Goal: Navigation & Orientation: Find specific page/section

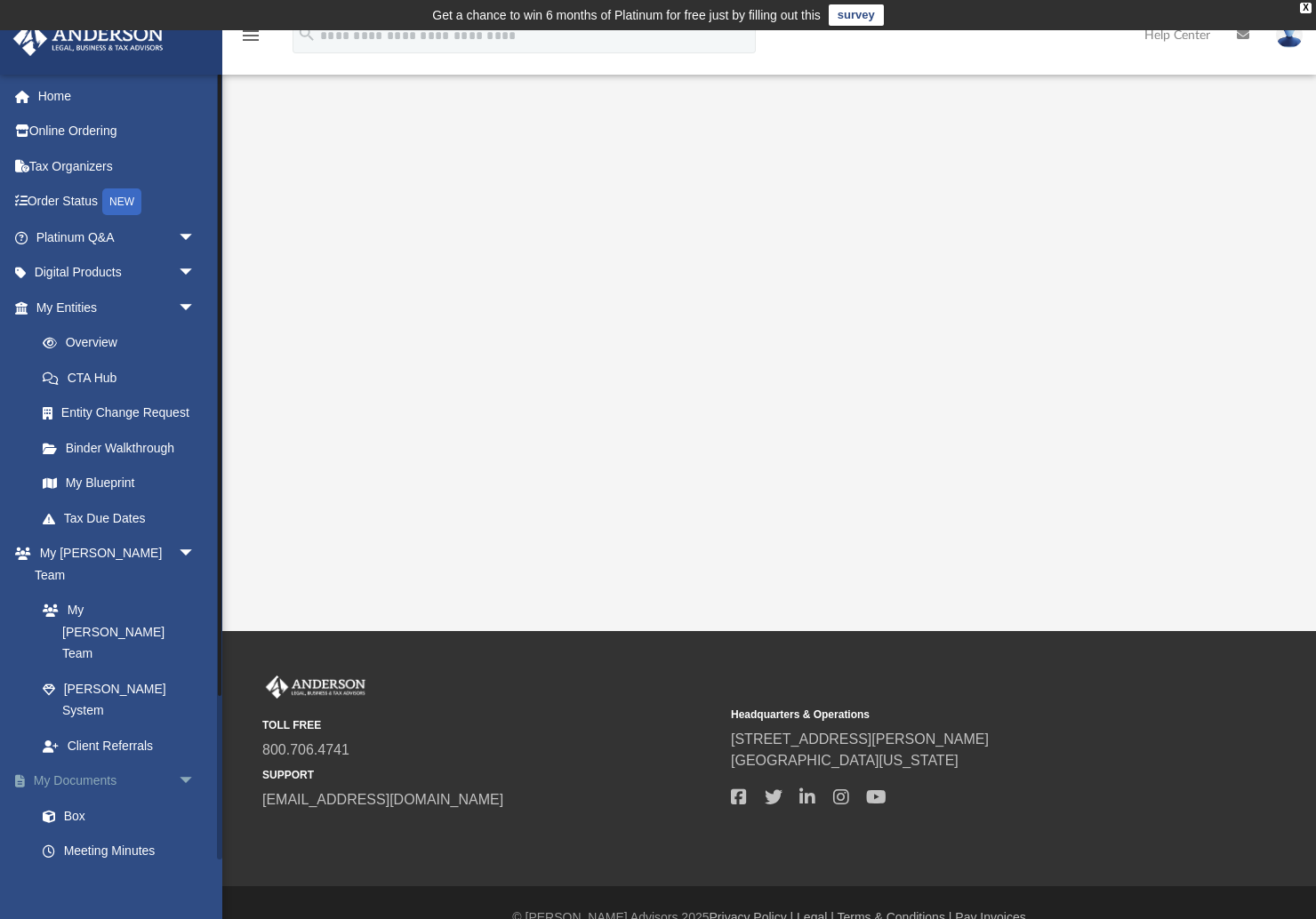
click at [85, 764] on link "My Documents arrow_drop_down" at bounding box center [117, 781] width 210 height 35
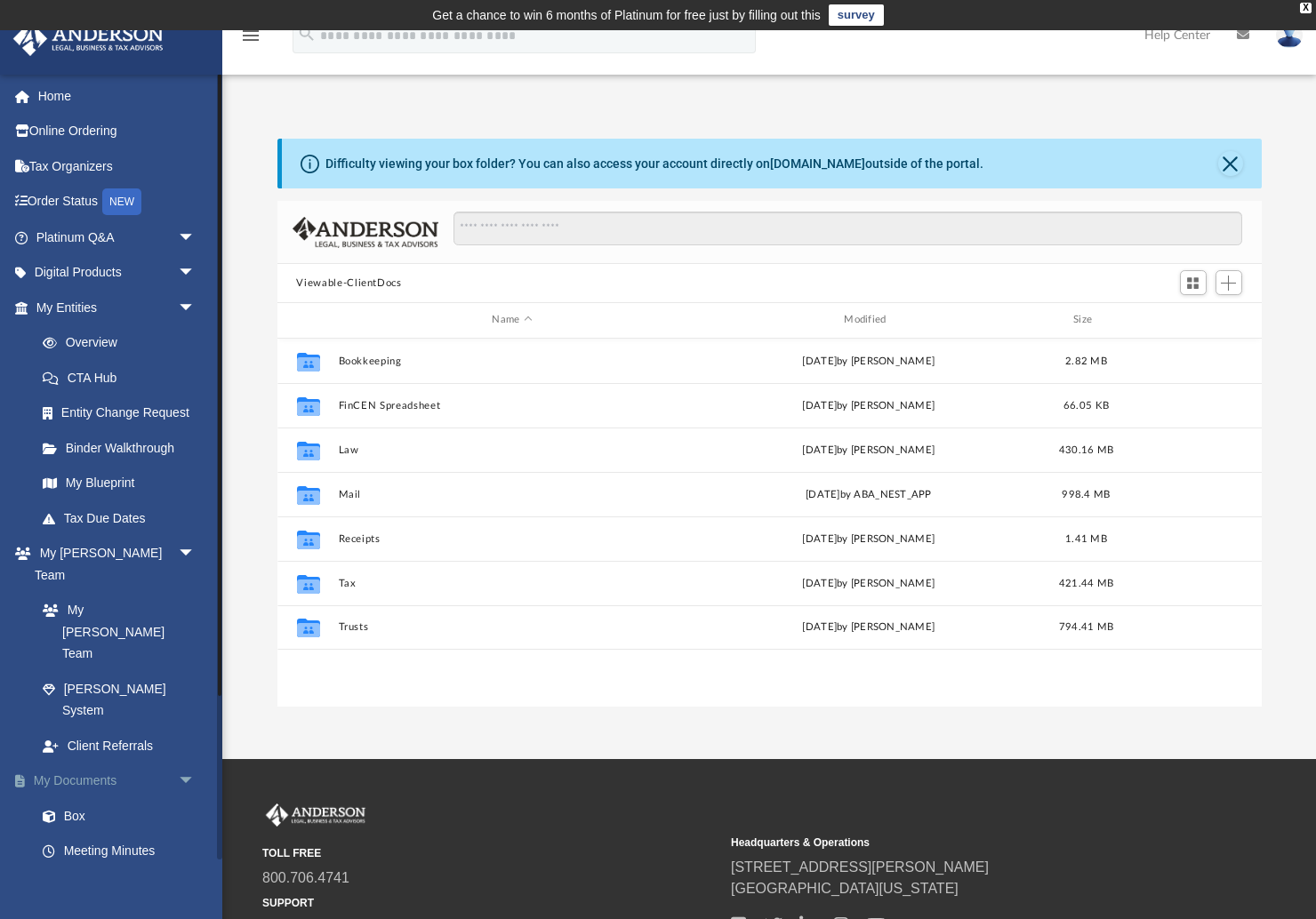
scroll to position [405, 984]
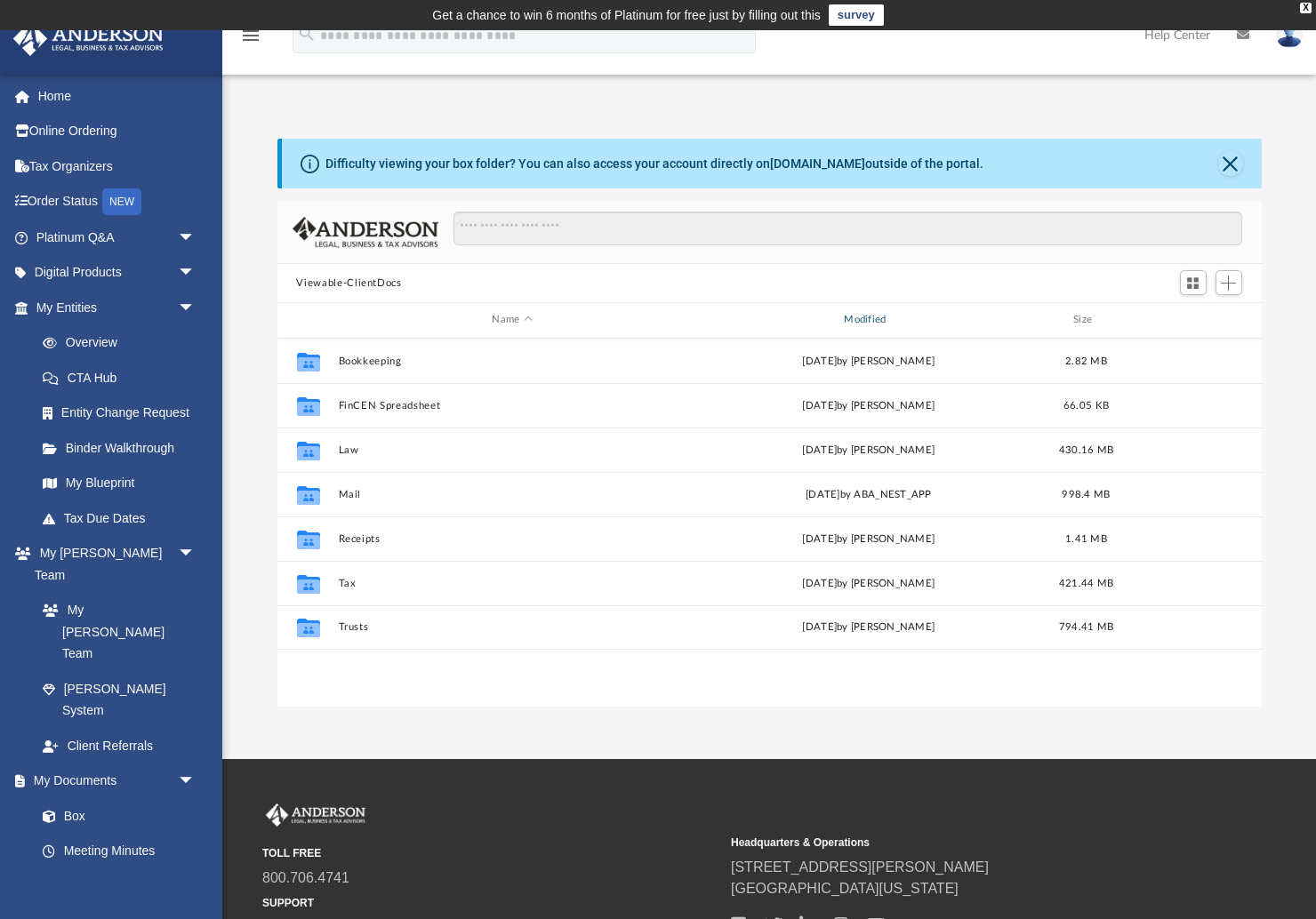
click at [869, 316] on div "Modified" at bounding box center [868, 320] width 348 height 16
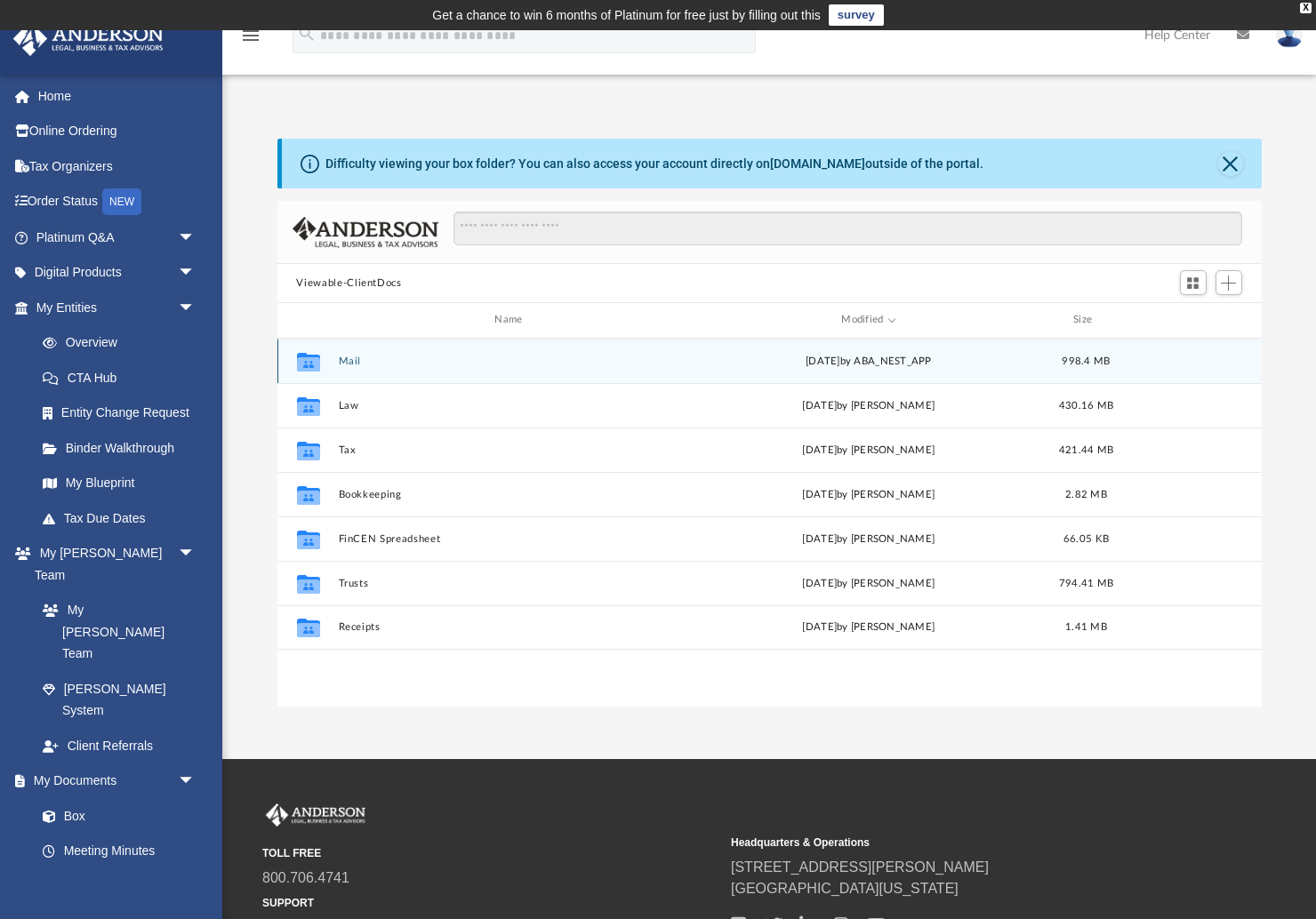
click at [351, 359] on button "Mail" at bounding box center [511, 361] width 348 height 12
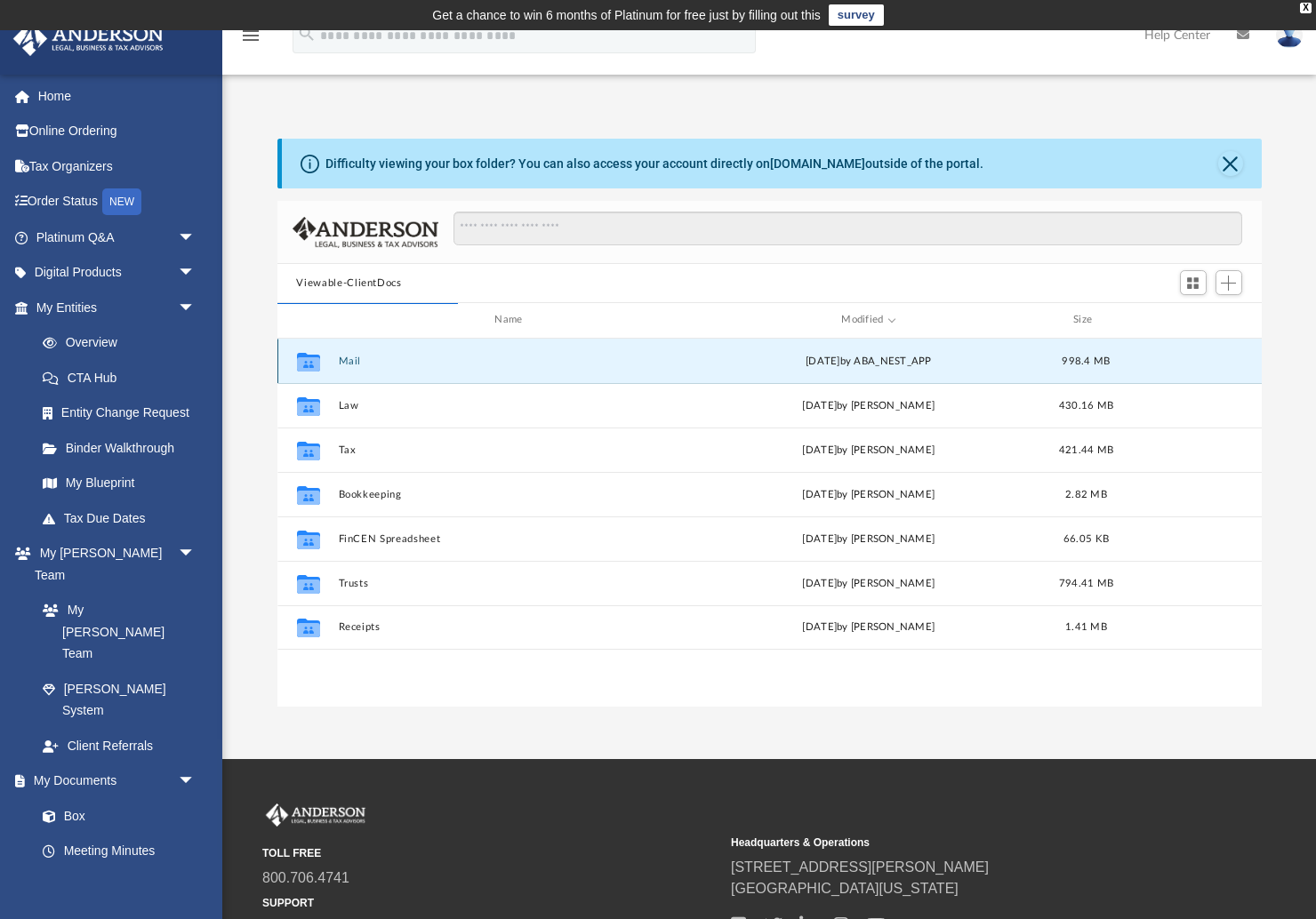
scroll to position [349, 984]
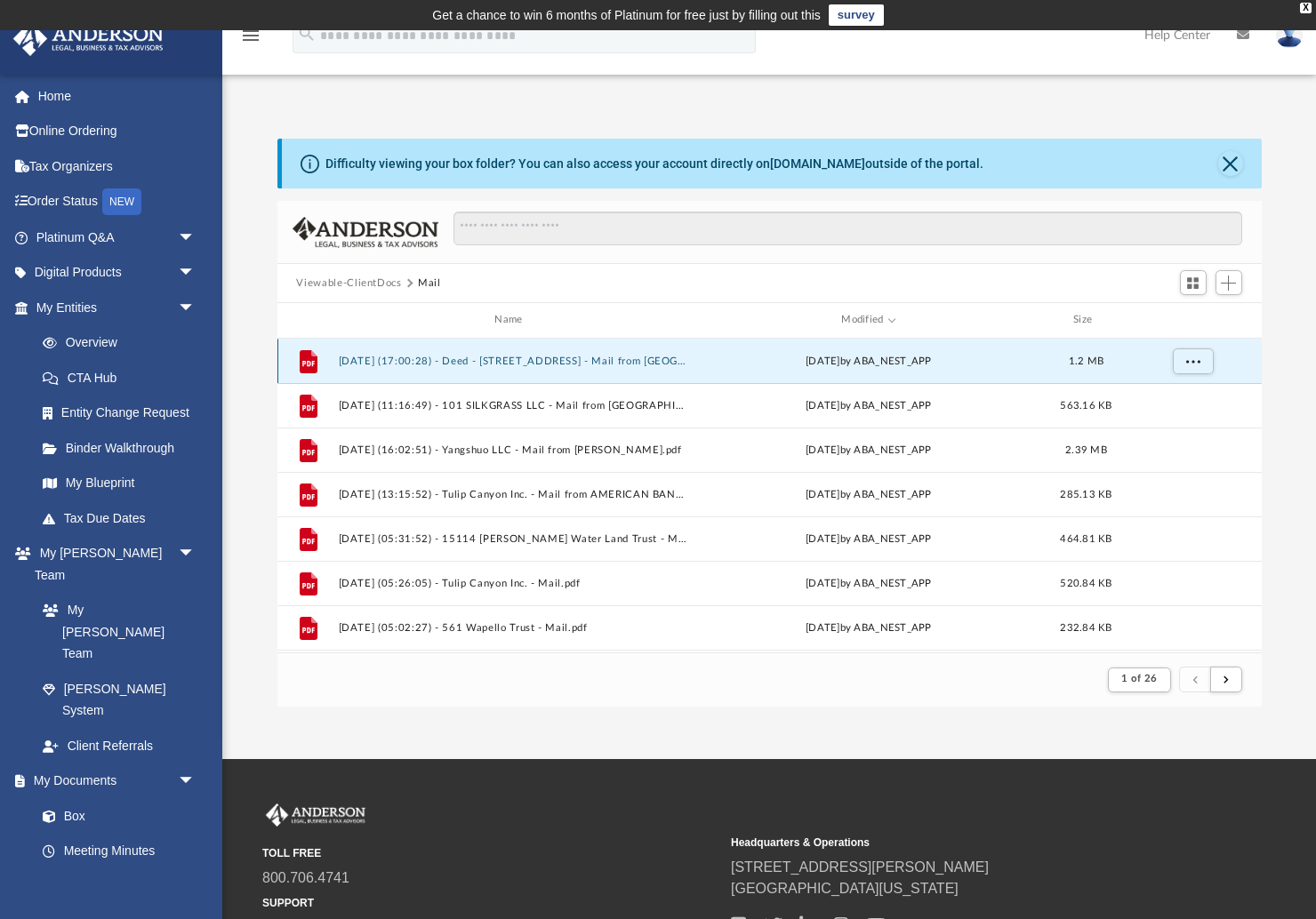
click at [485, 363] on button "2025.08.08 (17:00:28) - Deed - 466 Ridgebrook Drive - Mail from State Farm.pdf" at bounding box center [511, 361] width 348 height 12
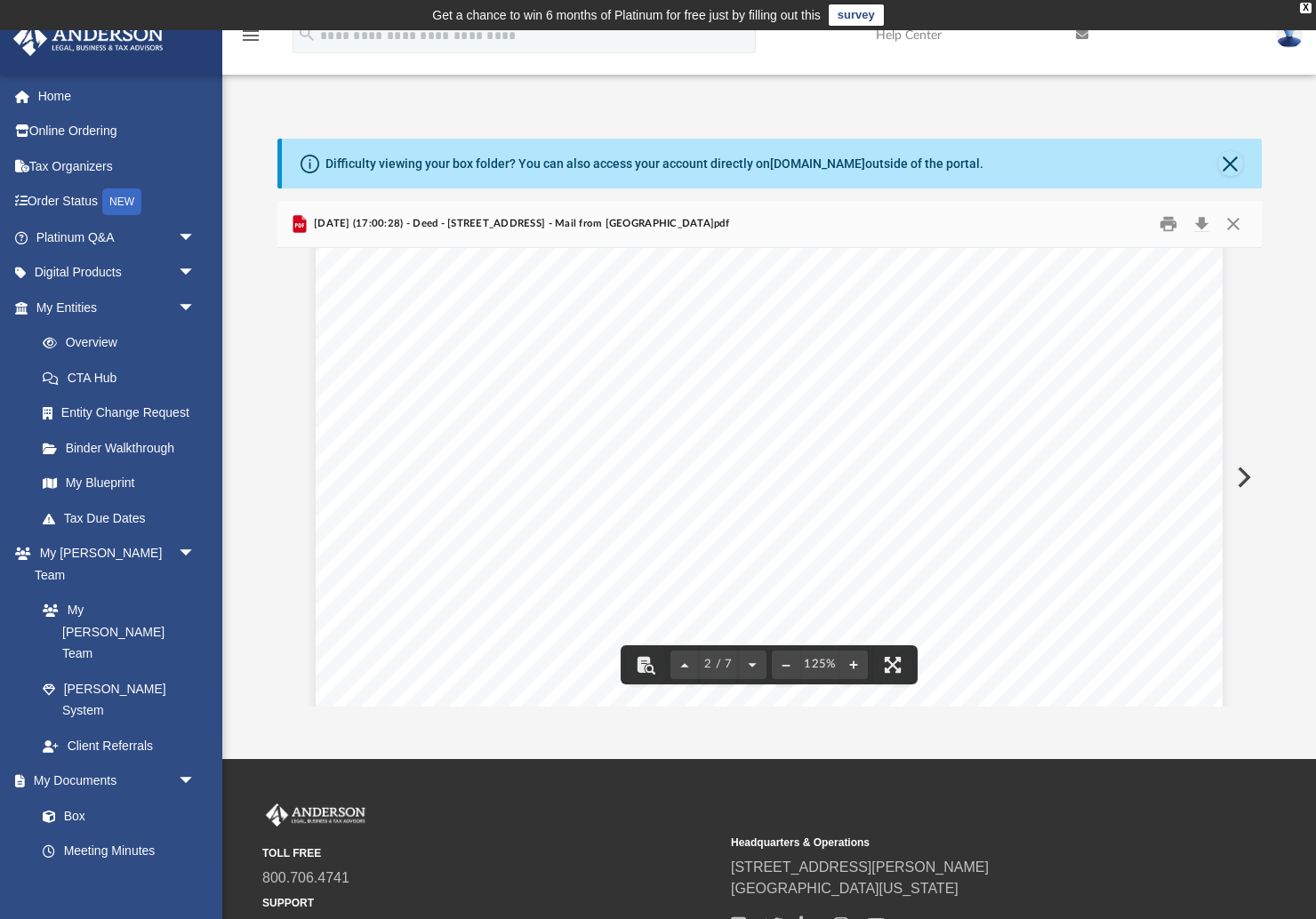
scroll to position [1566, 0]
click at [1242, 467] on button "Preview" at bounding box center [1241, 477] width 39 height 50
click at [1243, 474] on button "Preview" at bounding box center [1241, 477] width 39 height 50
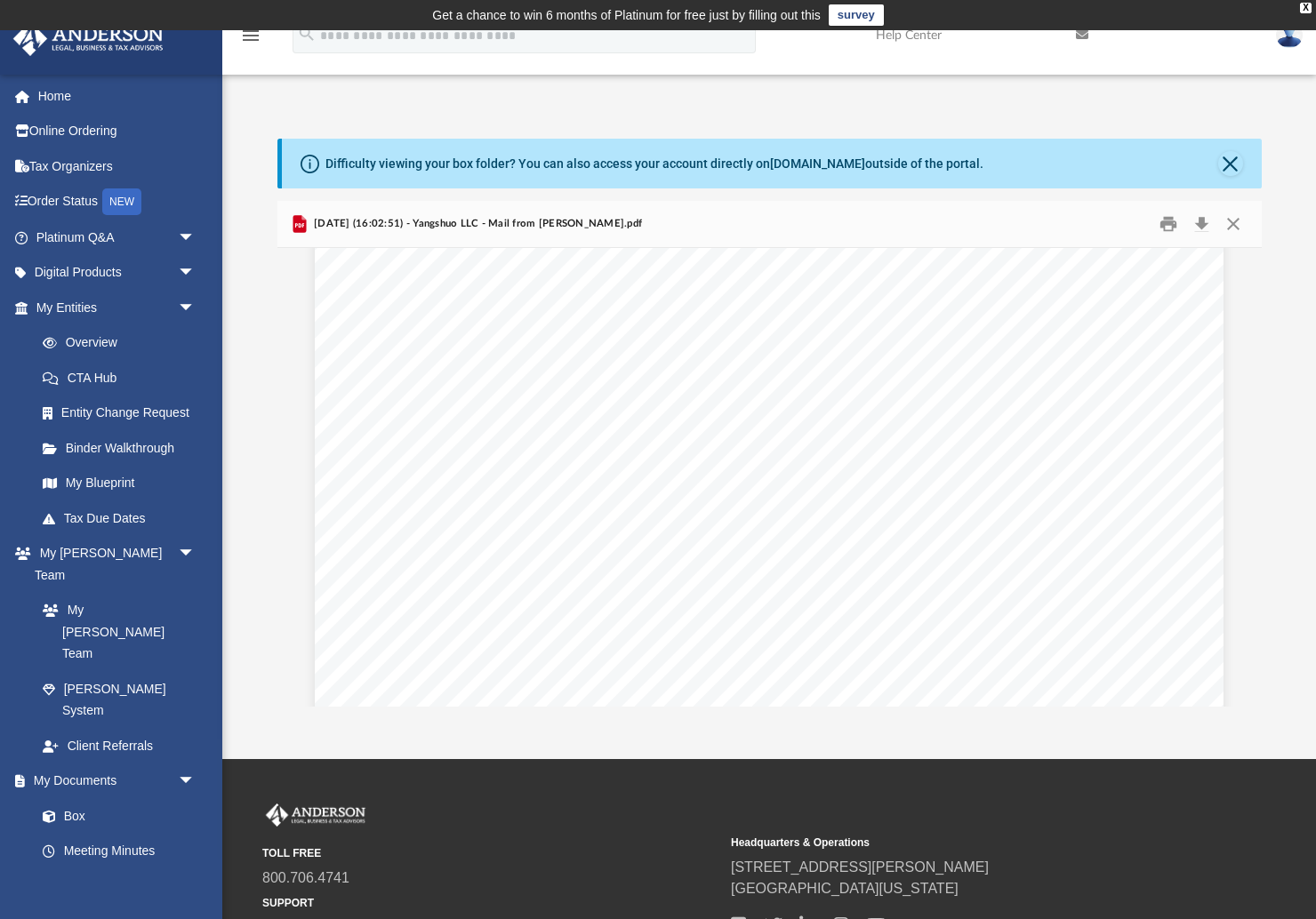
scroll to position [2612, 0]
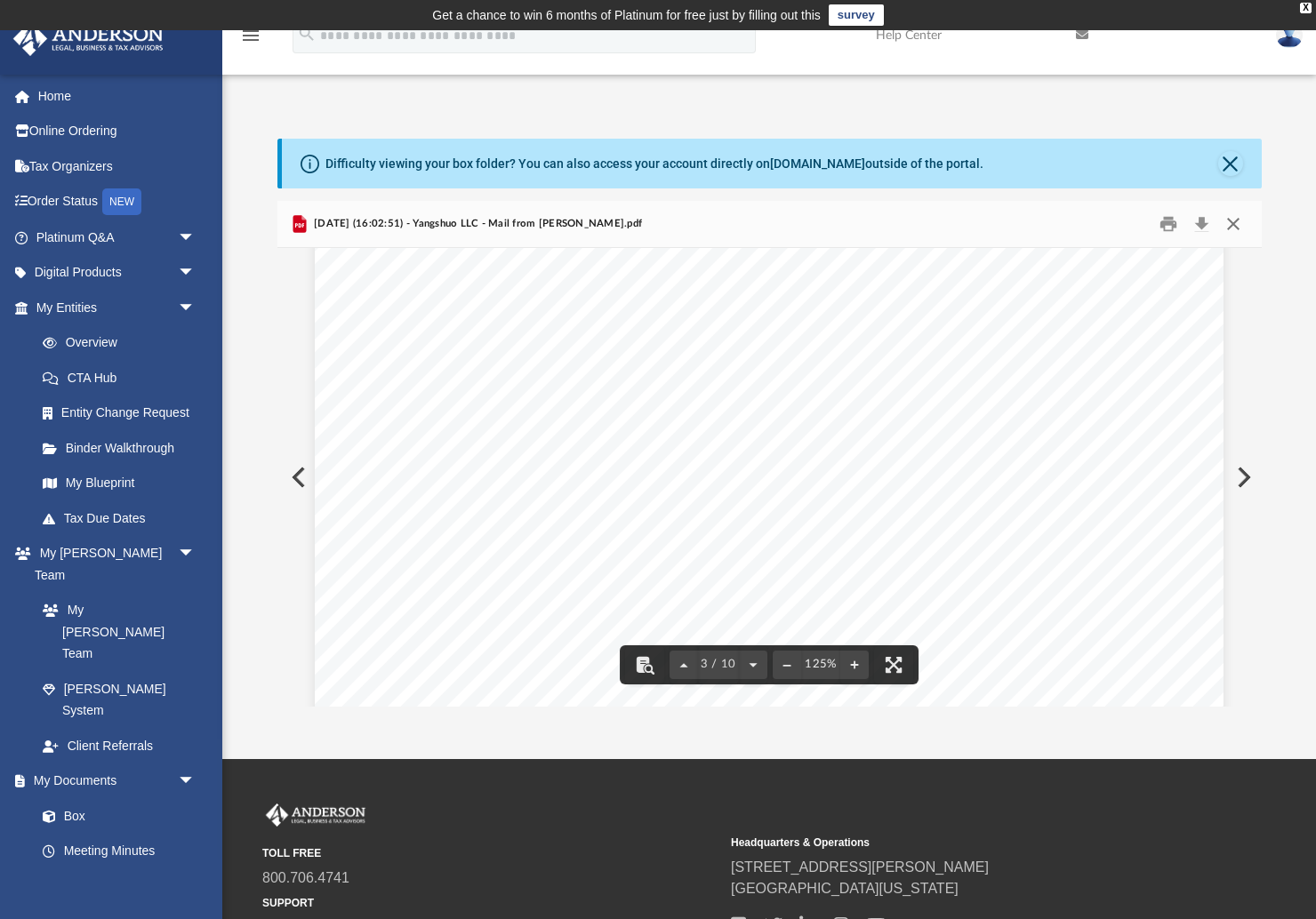
click at [1234, 222] on button "Close" at bounding box center [1232, 225] width 32 height 27
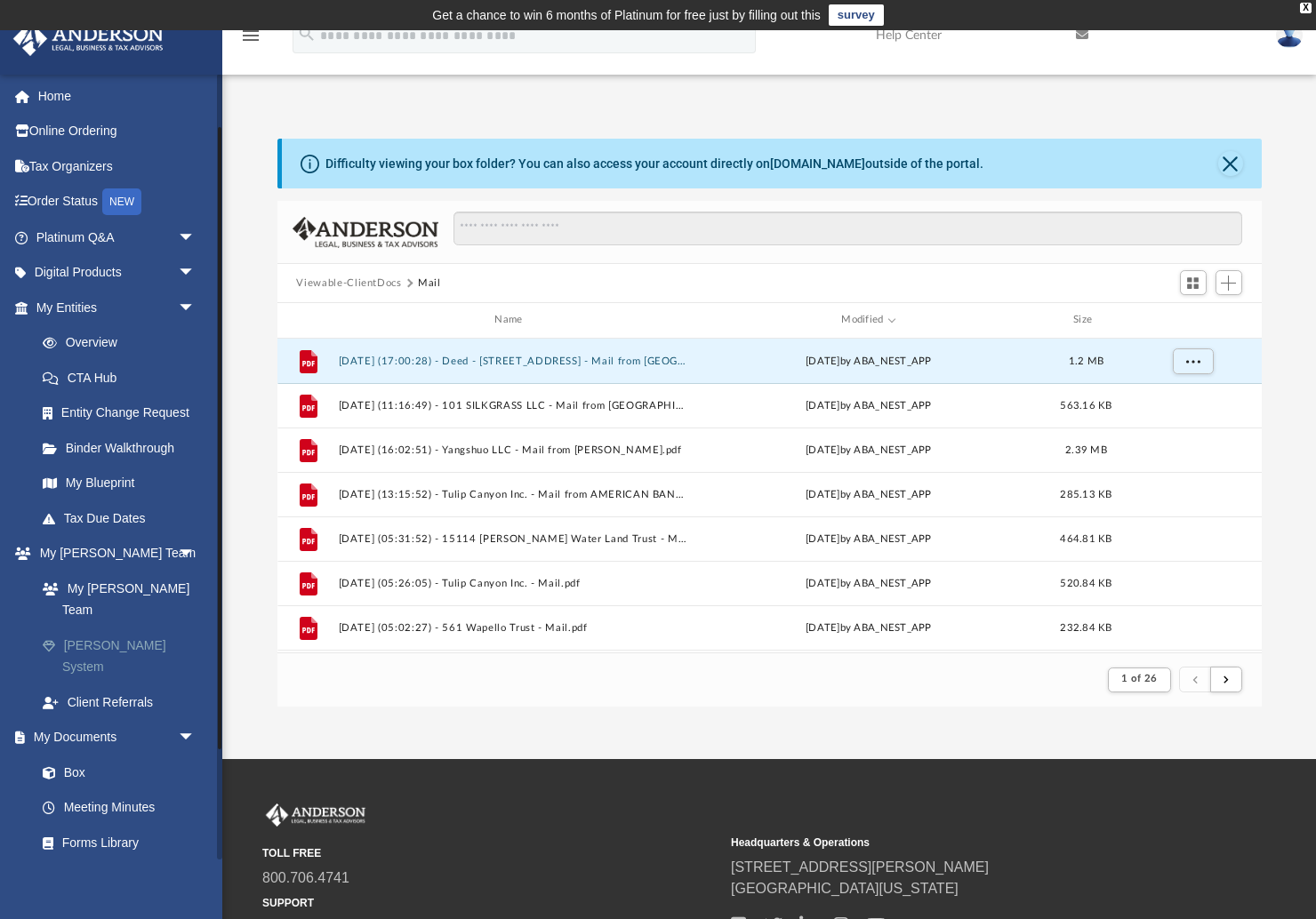
scroll to position [207, 0]
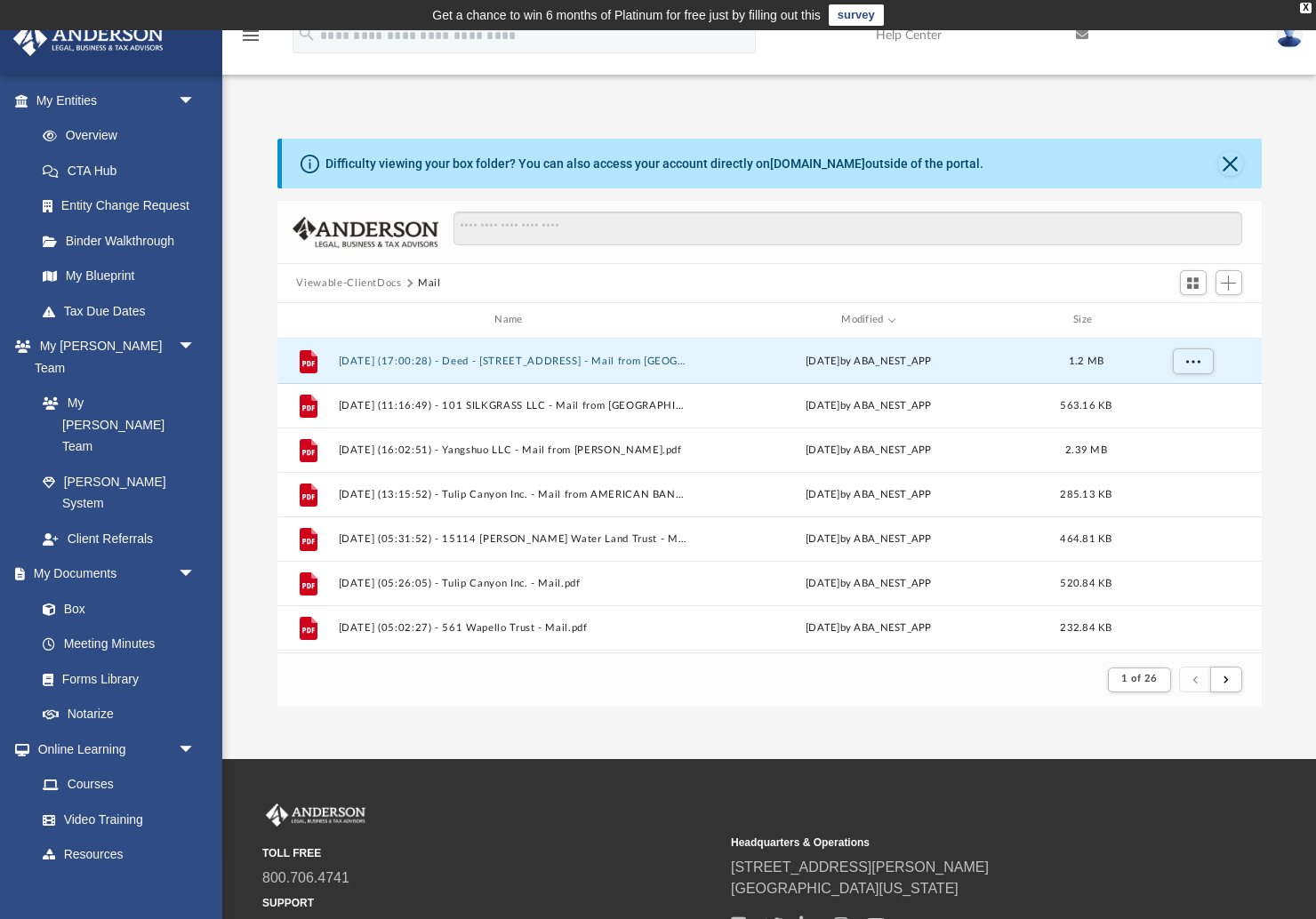
click at [336, 283] on button "Viewable-ClientDocs" at bounding box center [348, 284] width 105 height 16
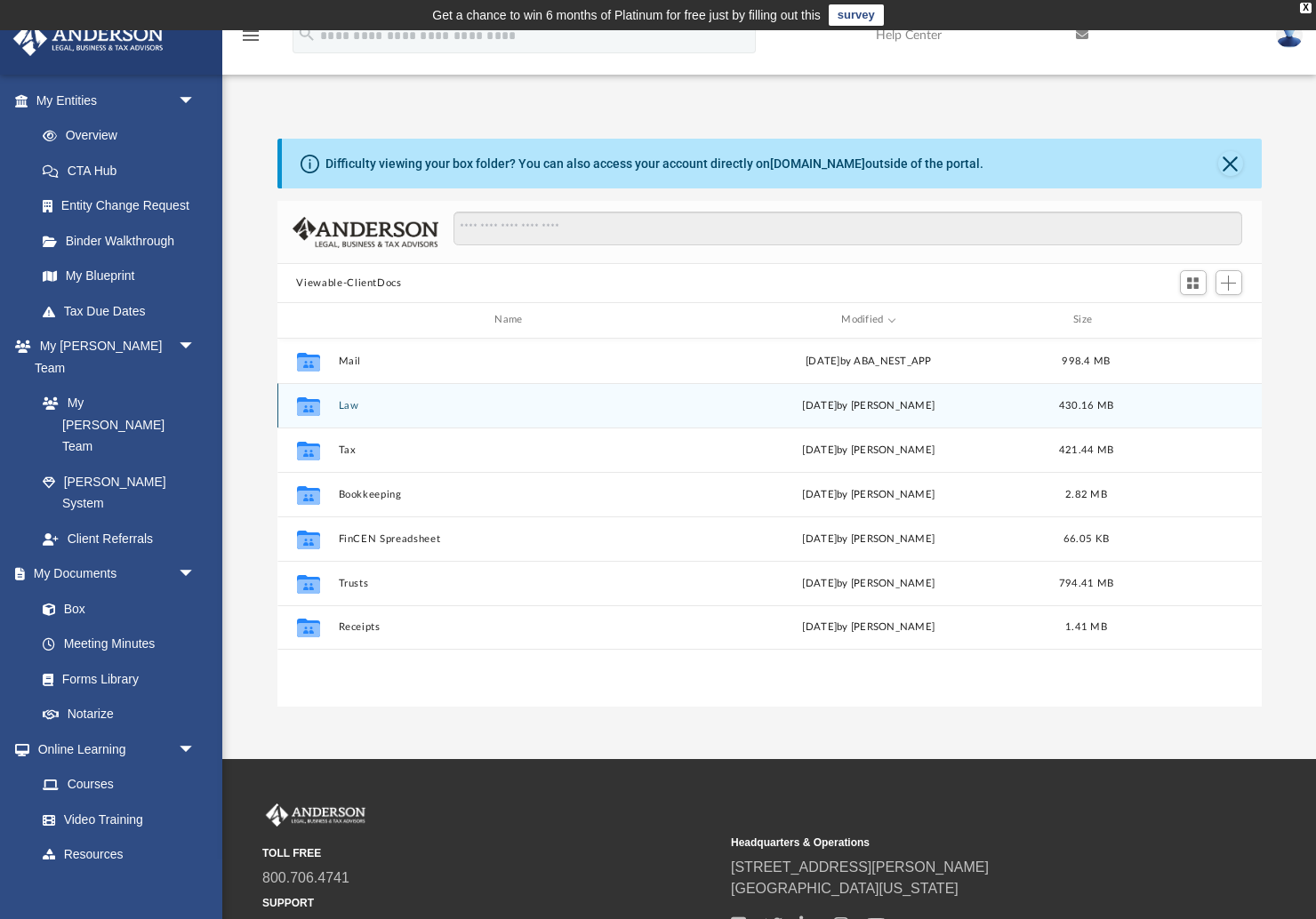
click at [347, 405] on button "Law" at bounding box center [511, 405] width 348 height 12
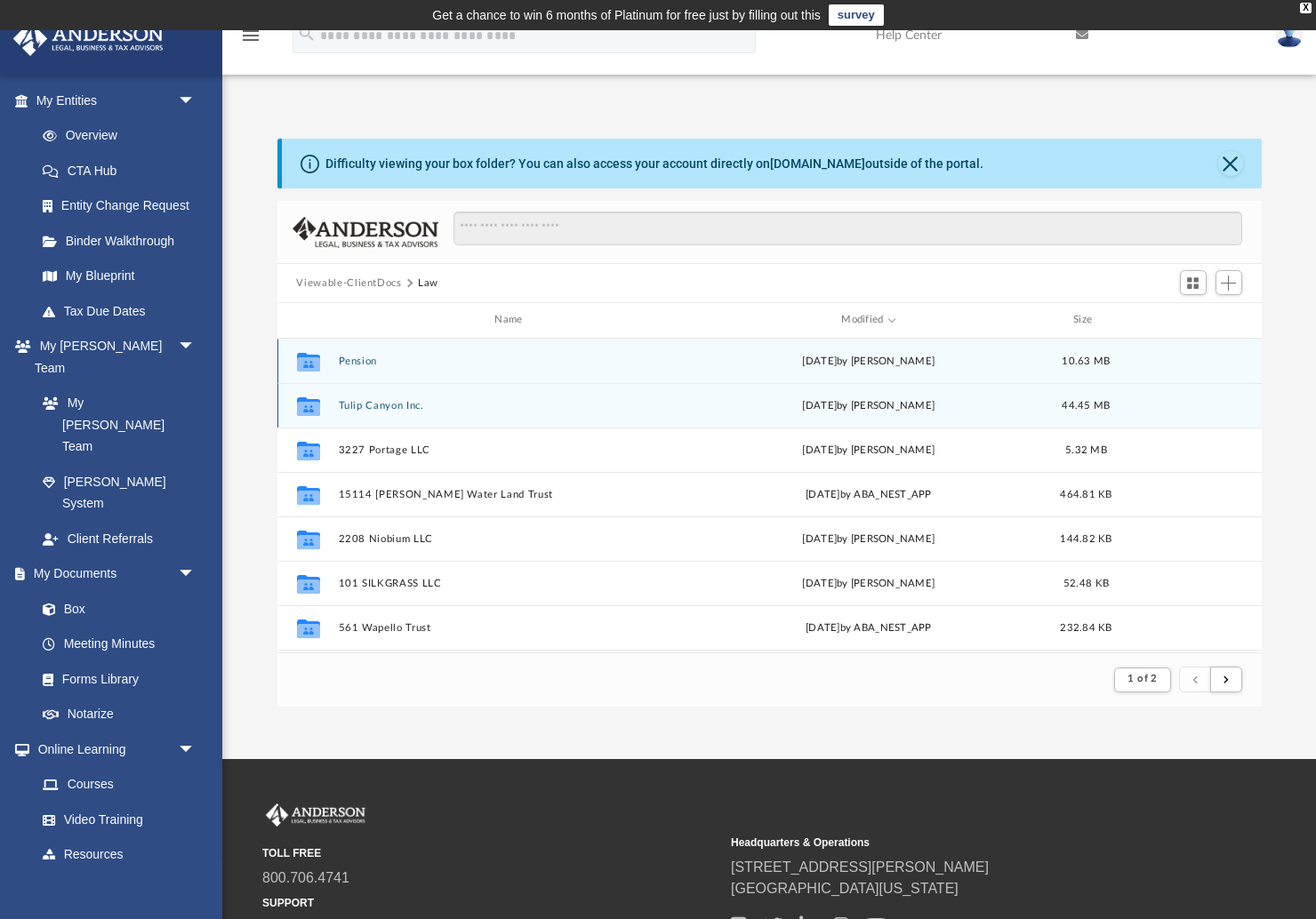
scroll to position [349, 984]
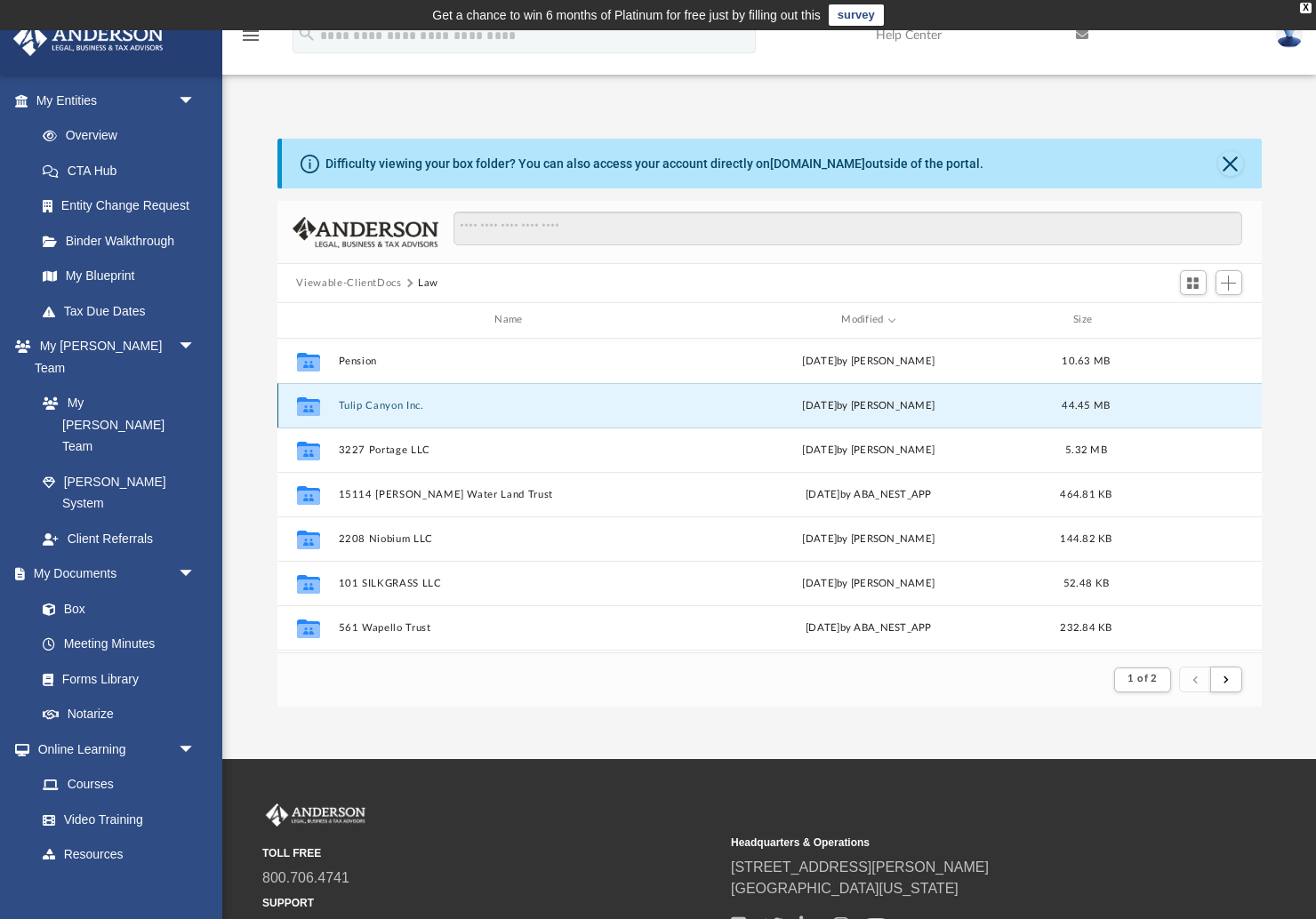
click at [364, 405] on button "Tulip Canyon Inc." at bounding box center [511, 405] width 348 height 12
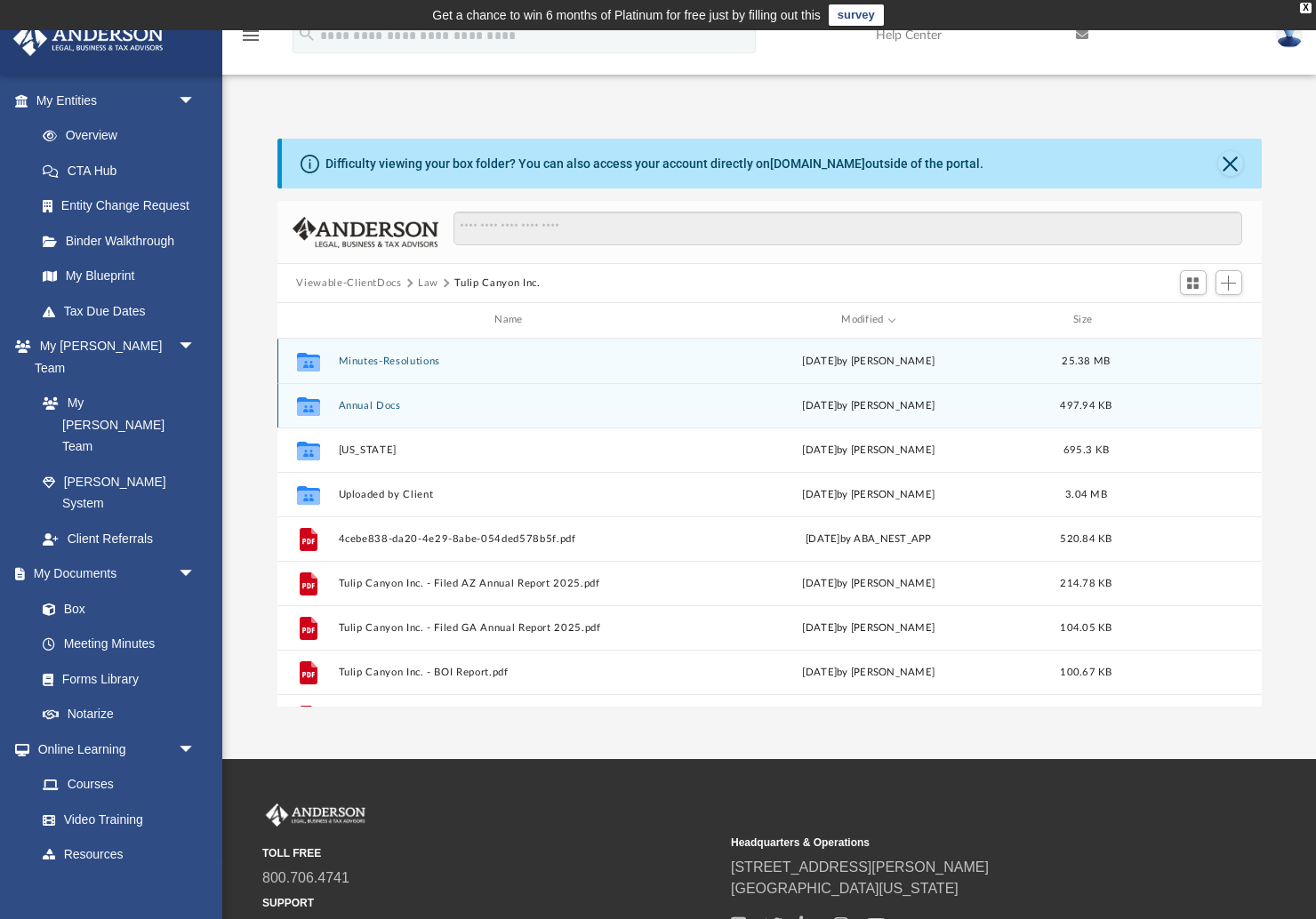
scroll to position [405, 984]
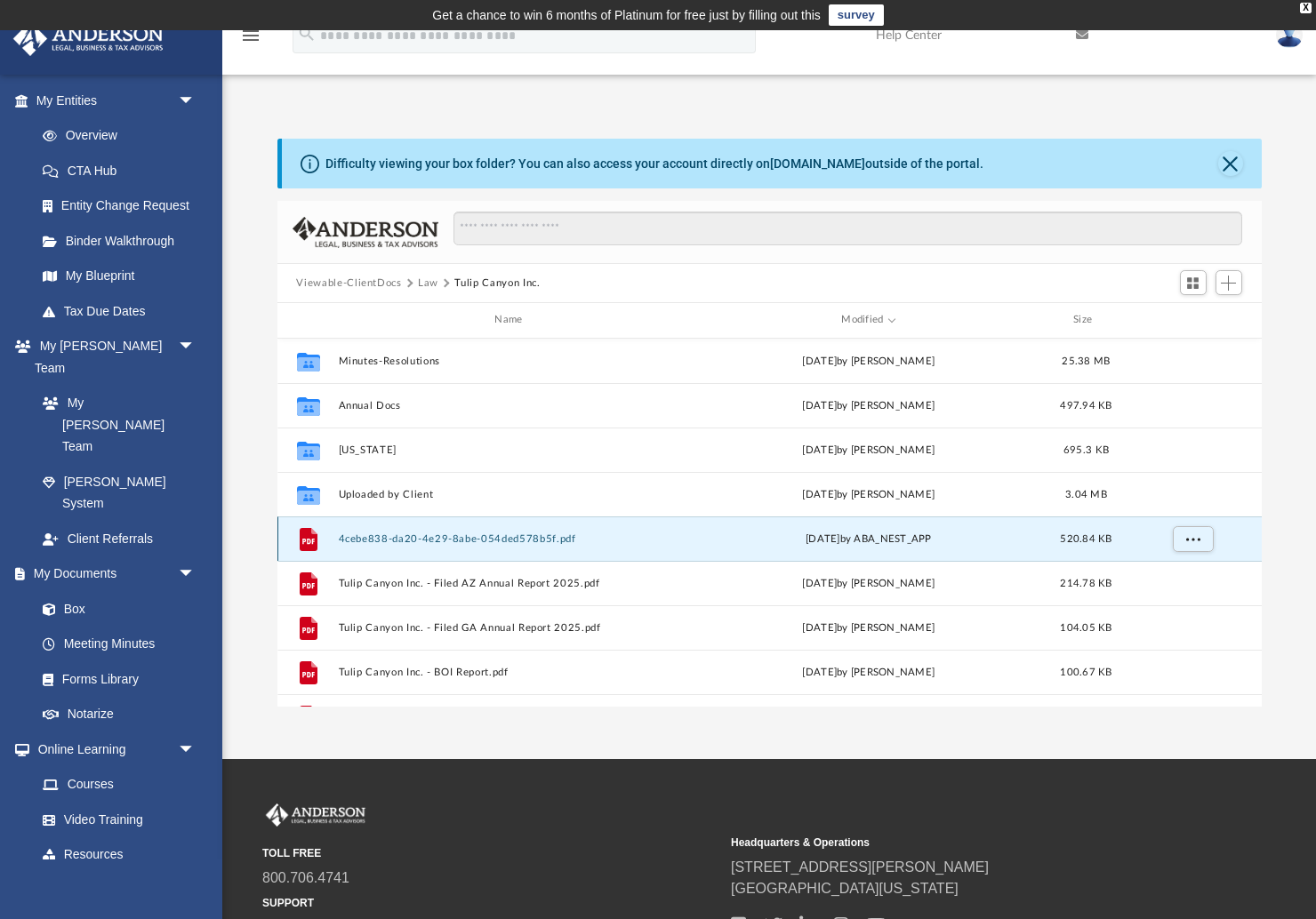
click at [427, 536] on button "4cebe838-da20-4e29-8abe-054ded578b5f.pdf" at bounding box center [511, 539] width 348 height 12
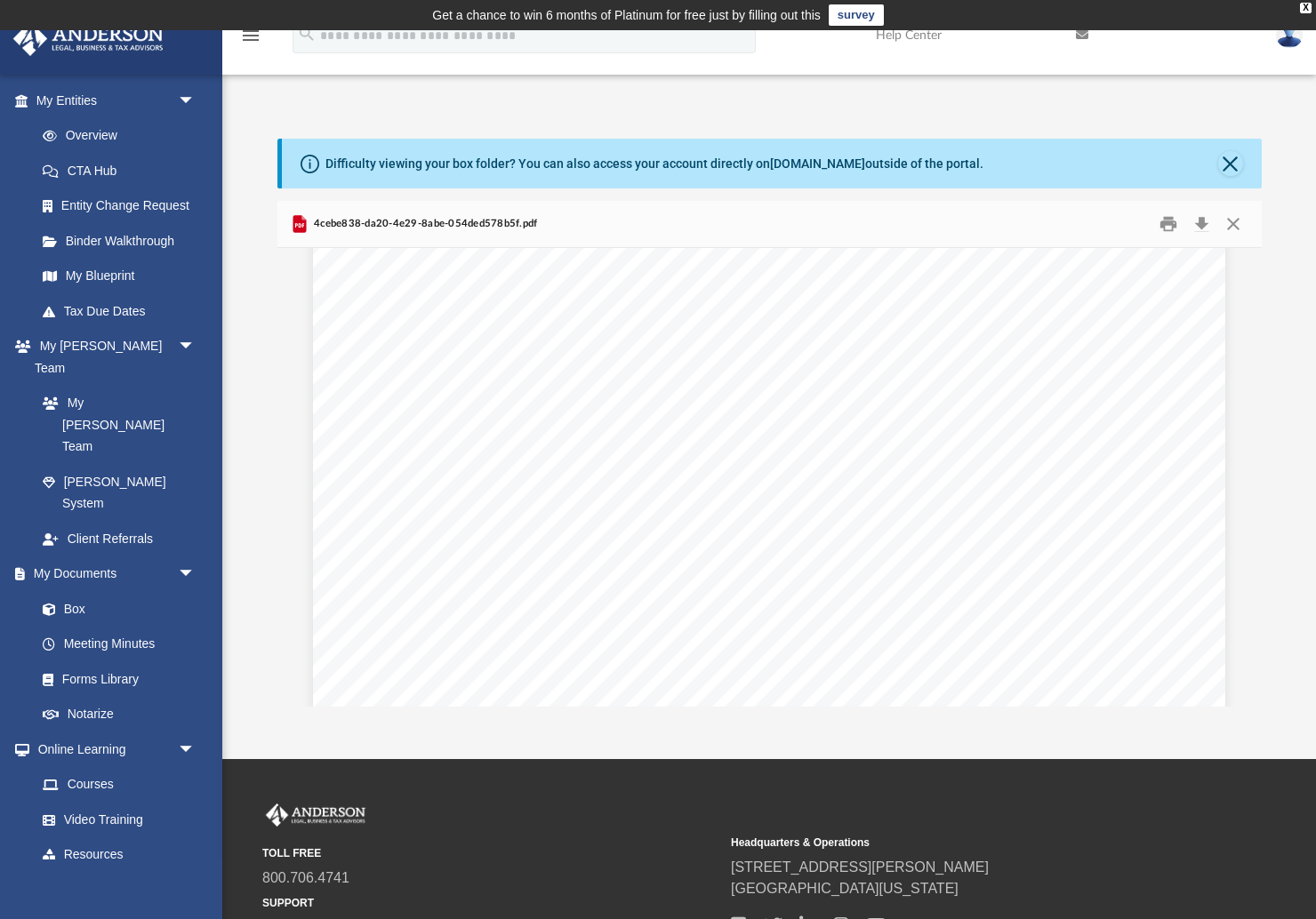
scroll to position [707, 0]
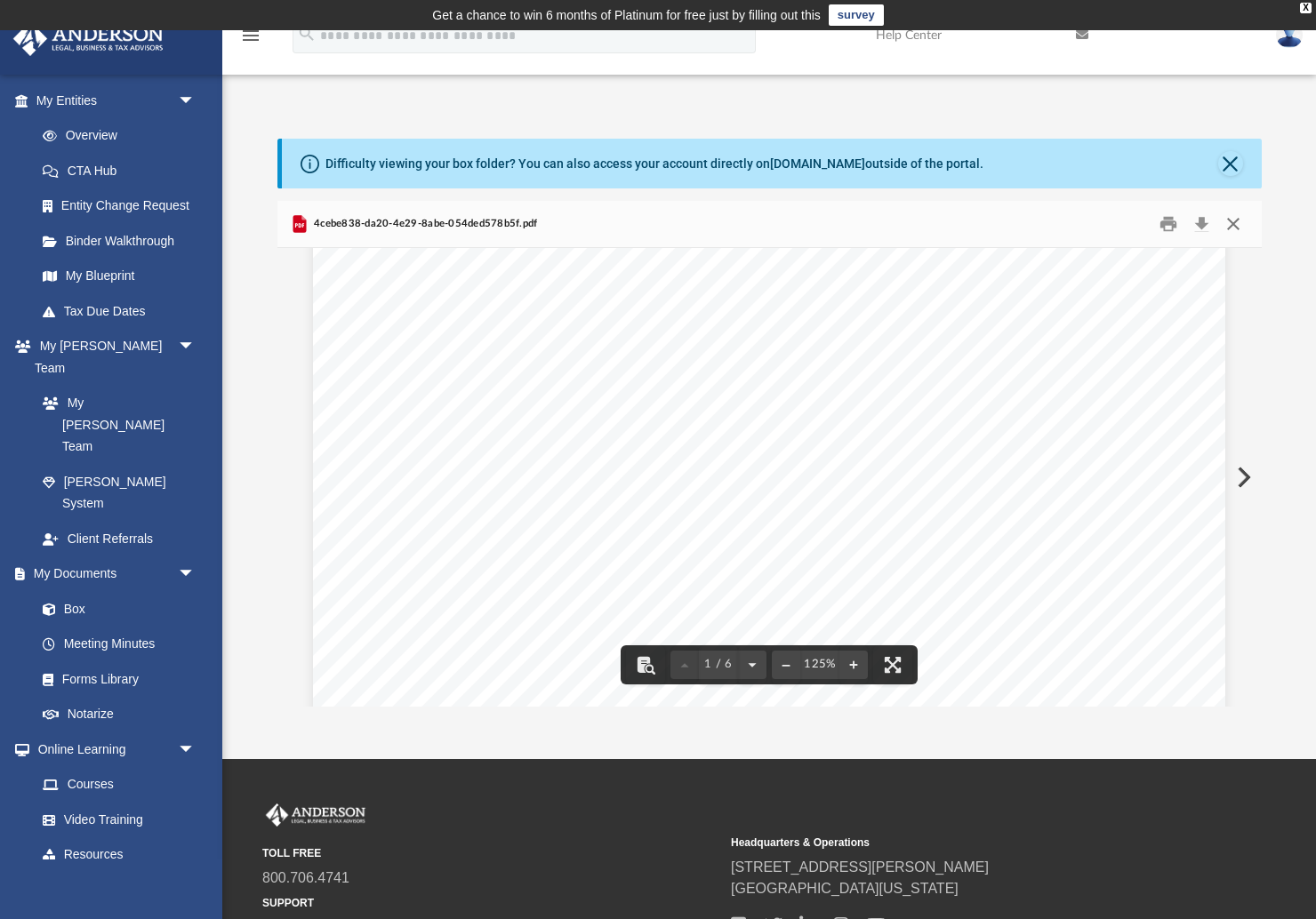
click at [1227, 218] on button "Close" at bounding box center [1232, 225] width 32 height 27
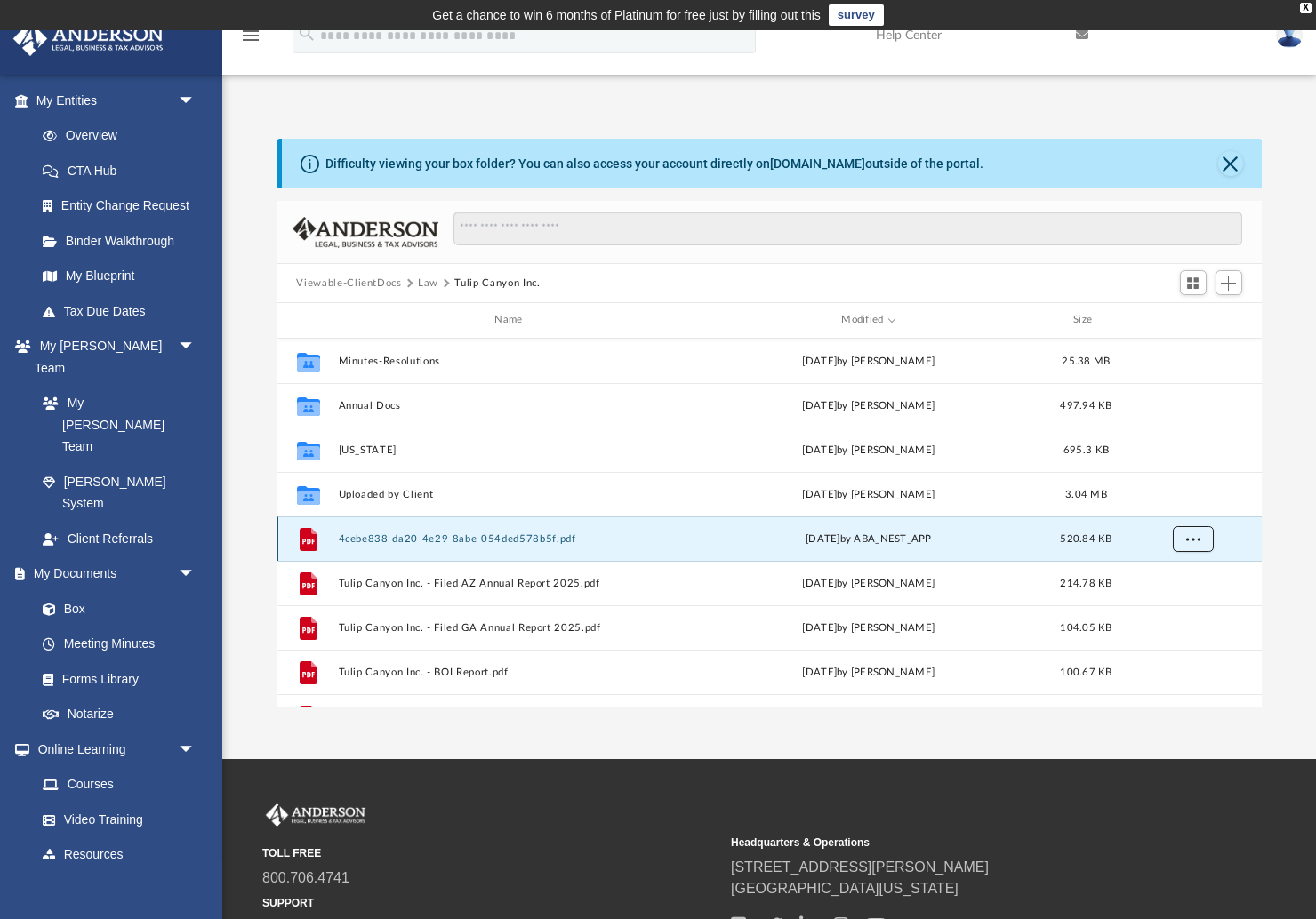
click at [1193, 534] on span "More options" at bounding box center [1192, 538] width 15 height 10
click at [1196, 534] on span "More options" at bounding box center [1192, 538] width 15 height 10
click at [1193, 535] on span "More options" at bounding box center [1192, 538] width 15 height 10
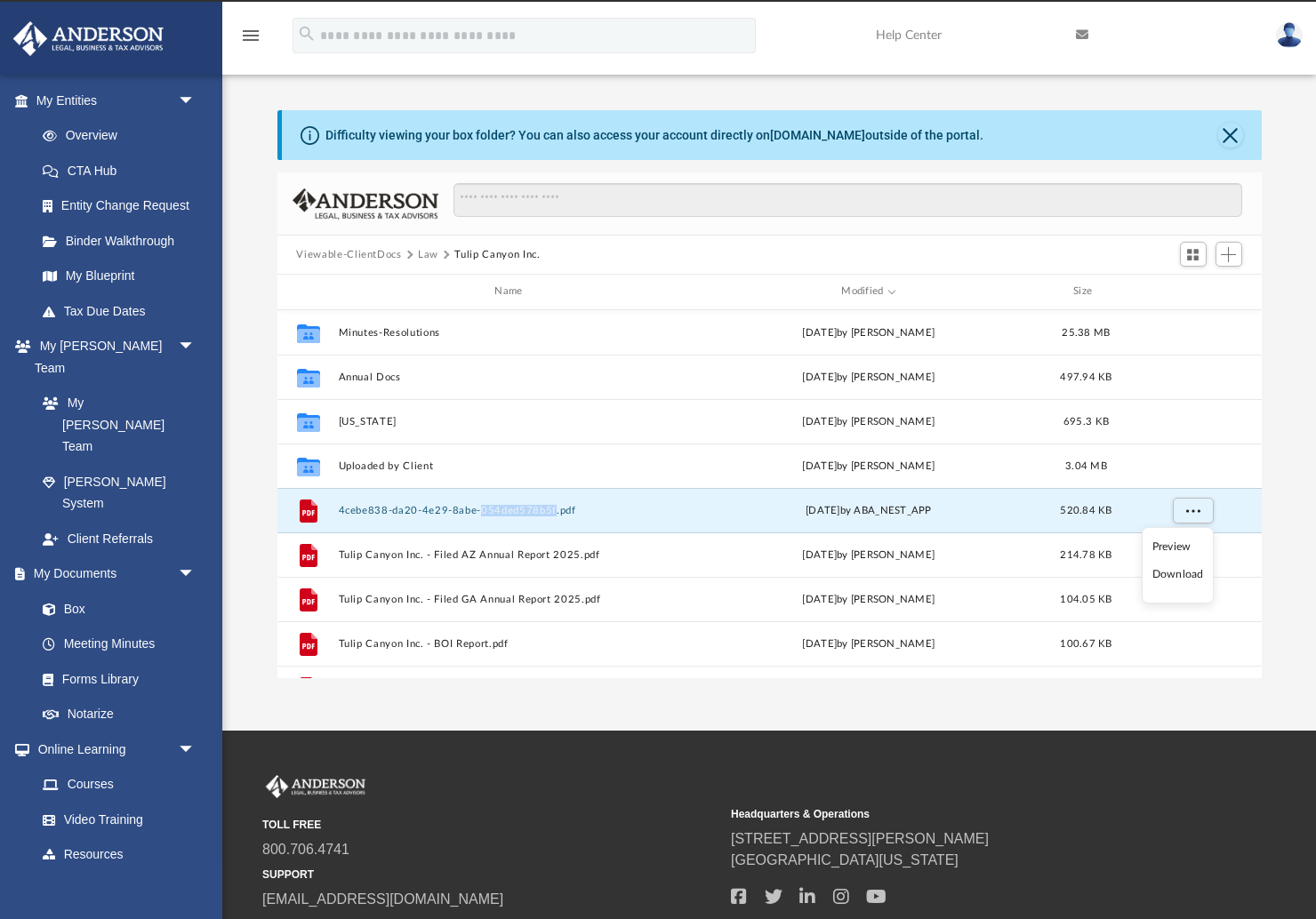
scroll to position [0, 0]
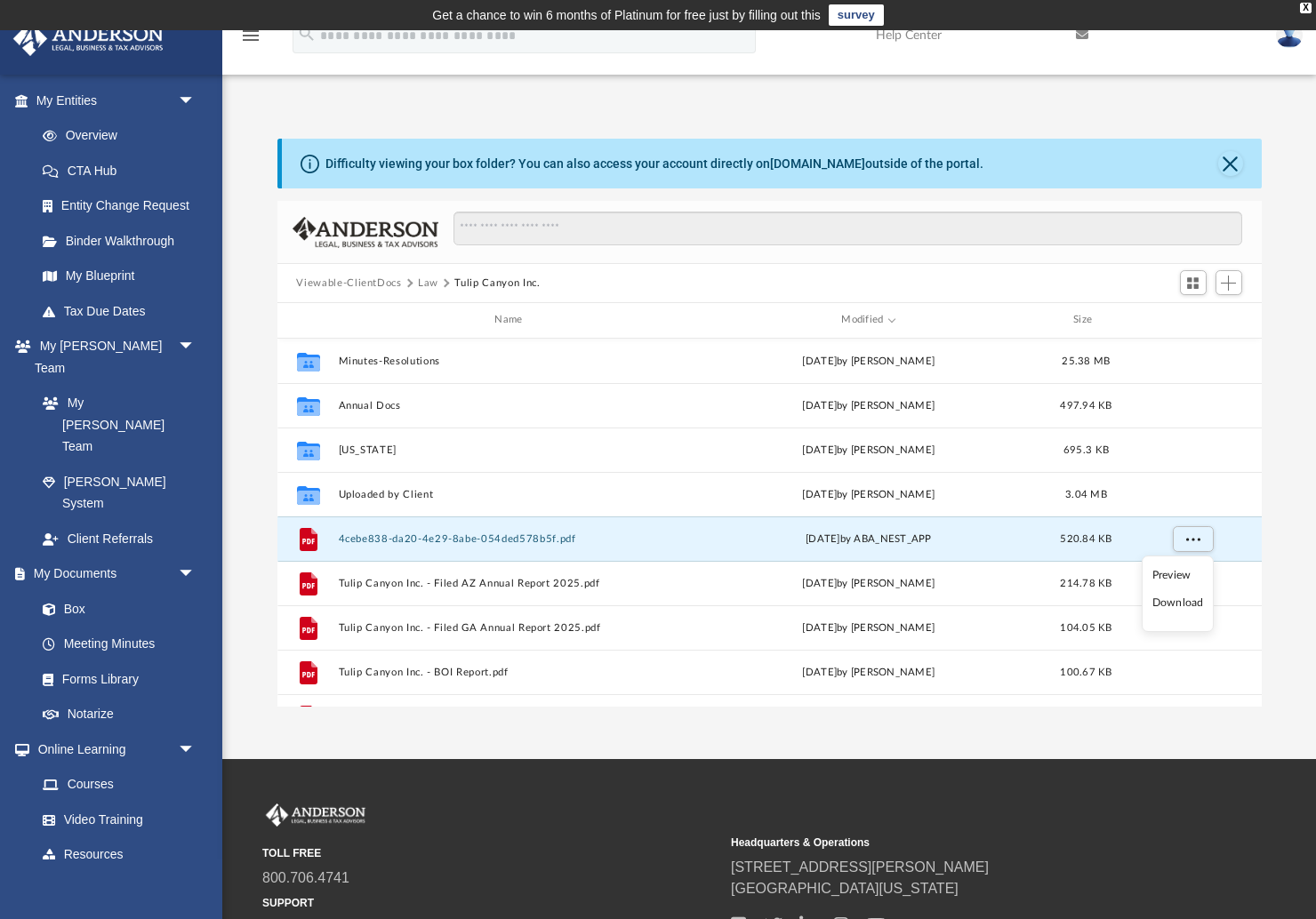
click at [1291, 416] on div "Difficulty viewing your box folder? You can also access your account directly o…" at bounding box center [769, 423] width 1093 height 568
click at [427, 284] on button "Law" at bounding box center [427, 284] width 20 height 16
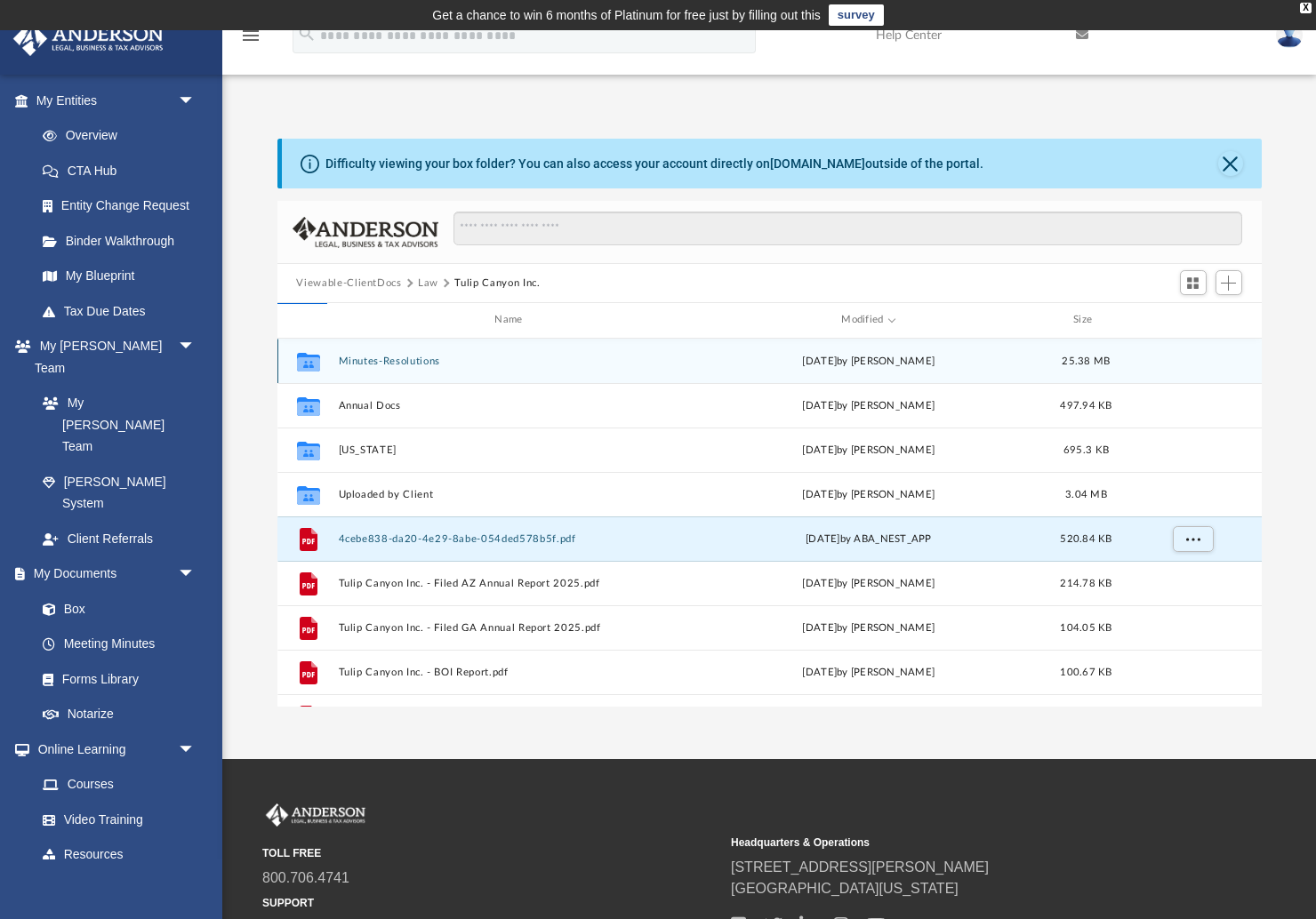
scroll to position [349, 984]
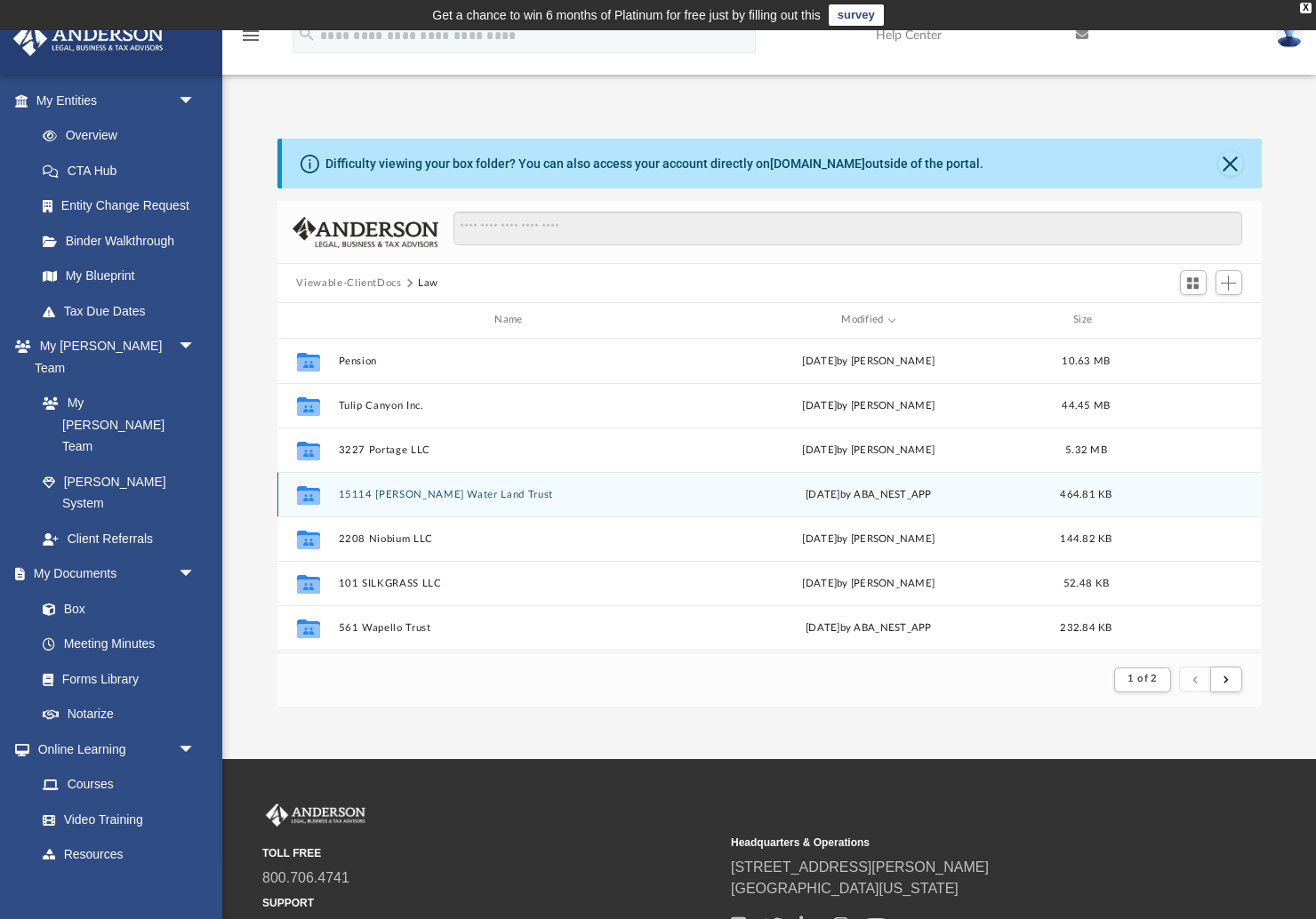
click at [382, 494] on button "15114 Misty Water Land Trust" at bounding box center [511, 494] width 348 height 12
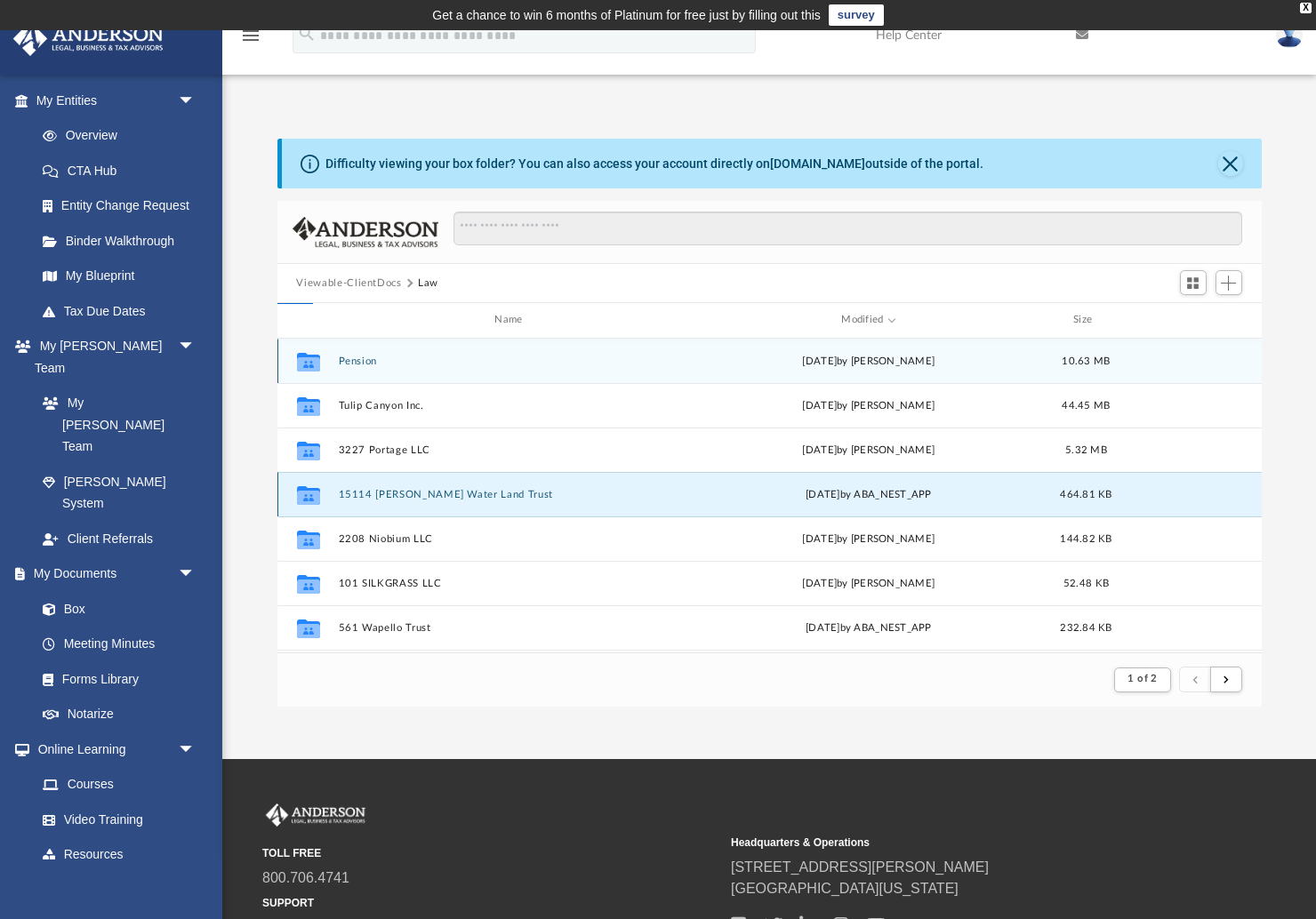
scroll to position [405, 984]
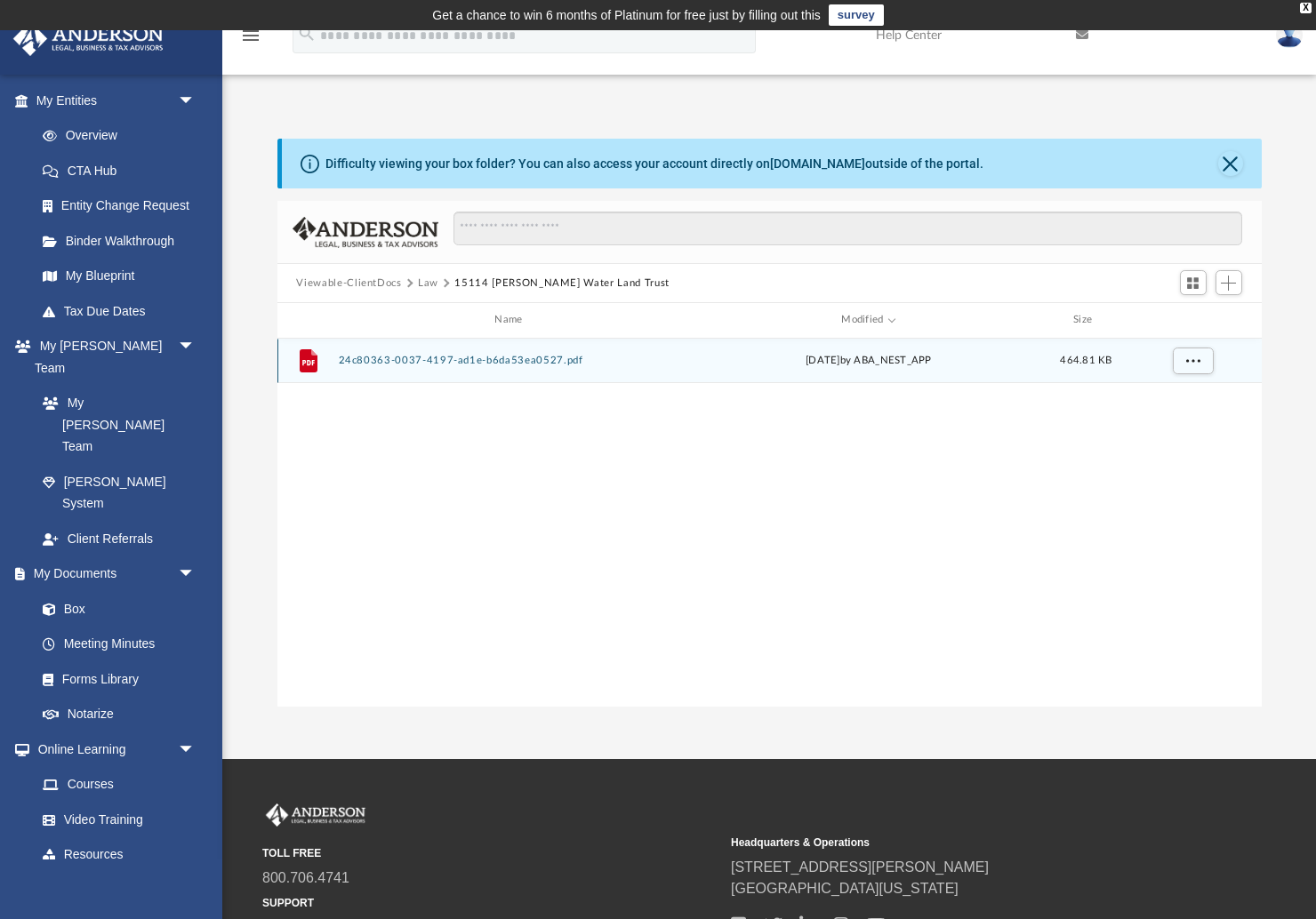
click at [429, 360] on button "24c80363-0037-4197-ad1e-b6da53ea0527.pdf" at bounding box center [511, 360] width 348 height 12
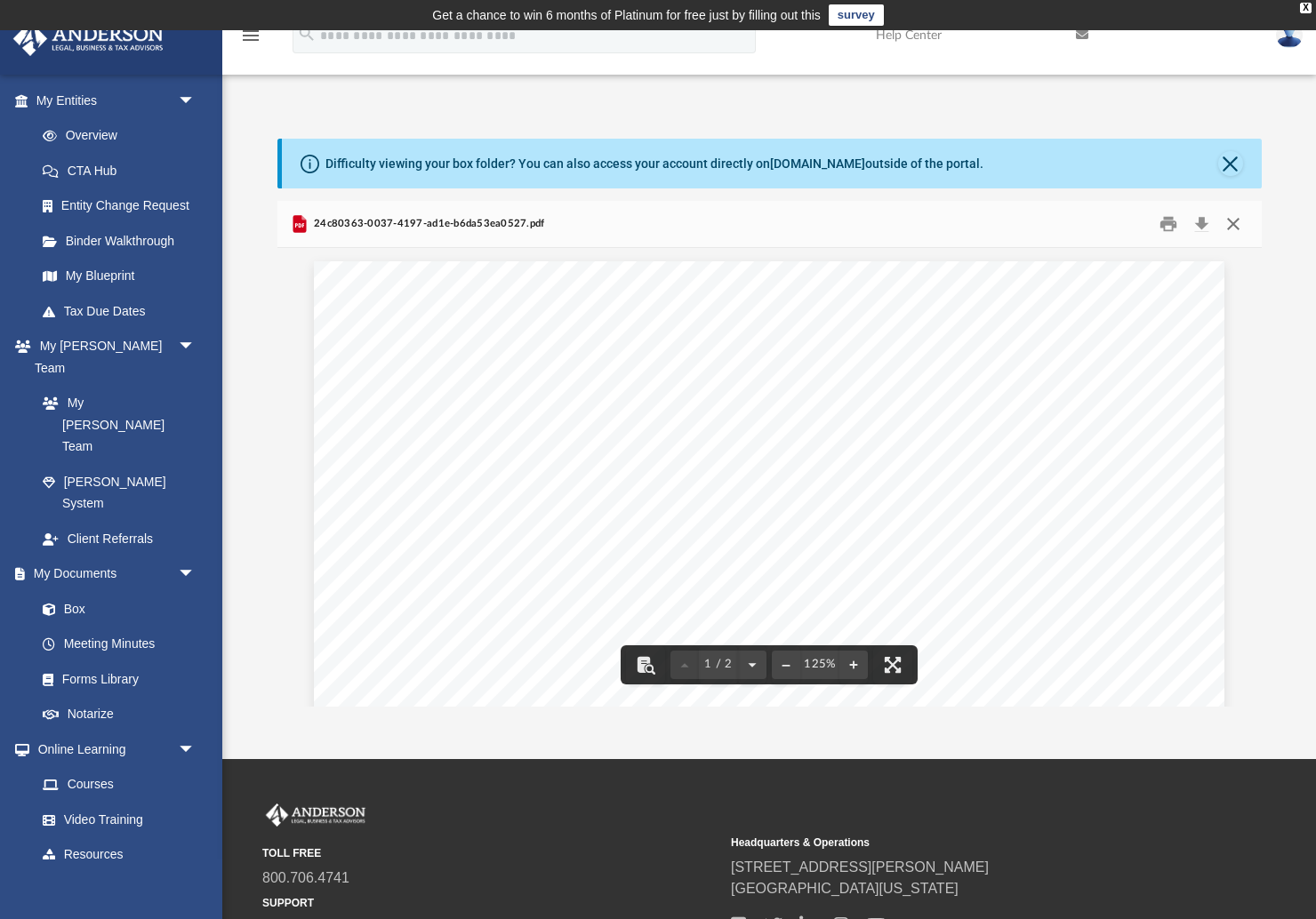
click at [1231, 223] on button "Close" at bounding box center [1232, 225] width 32 height 27
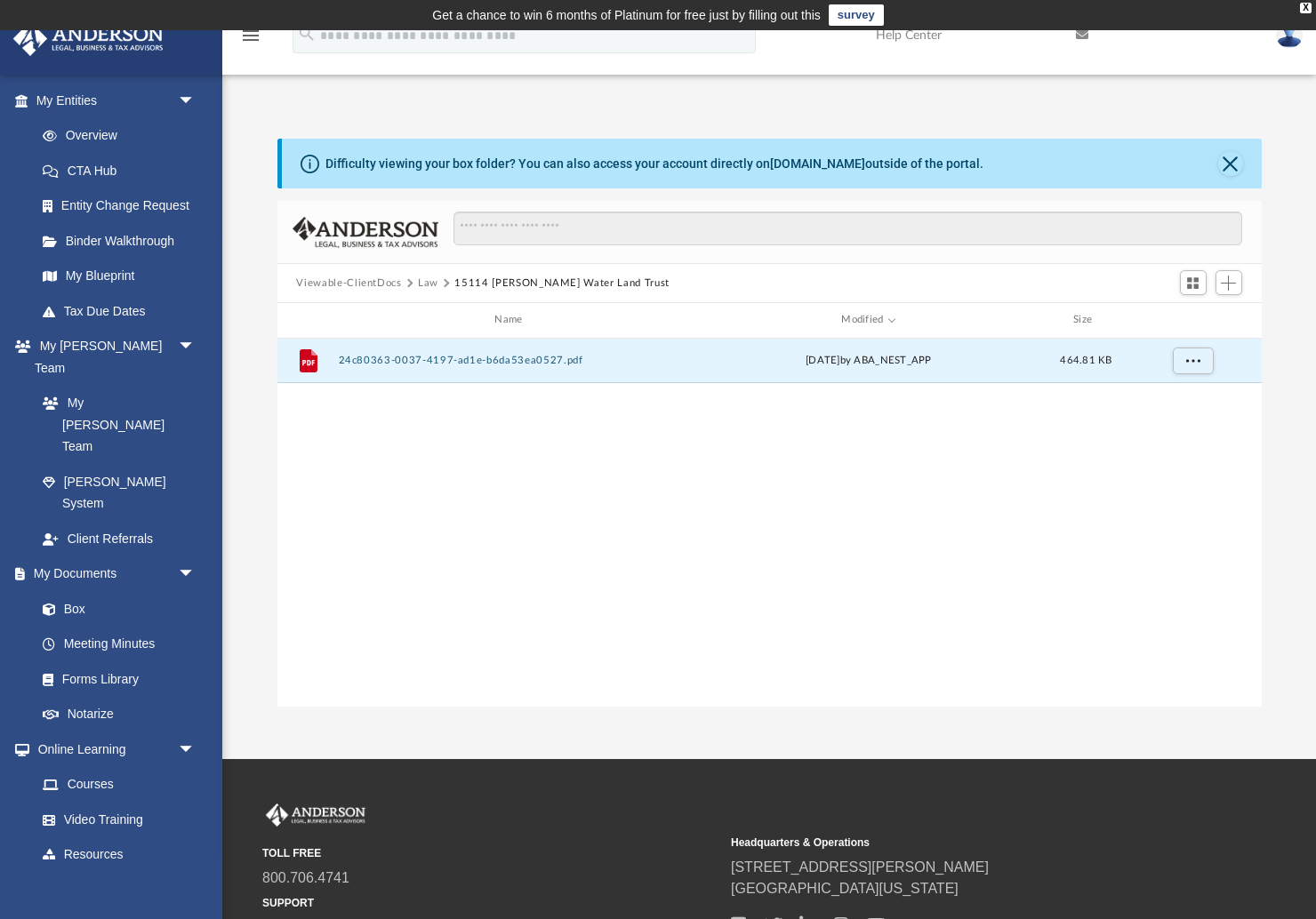
click at [427, 281] on button "Law" at bounding box center [427, 284] width 20 height 16
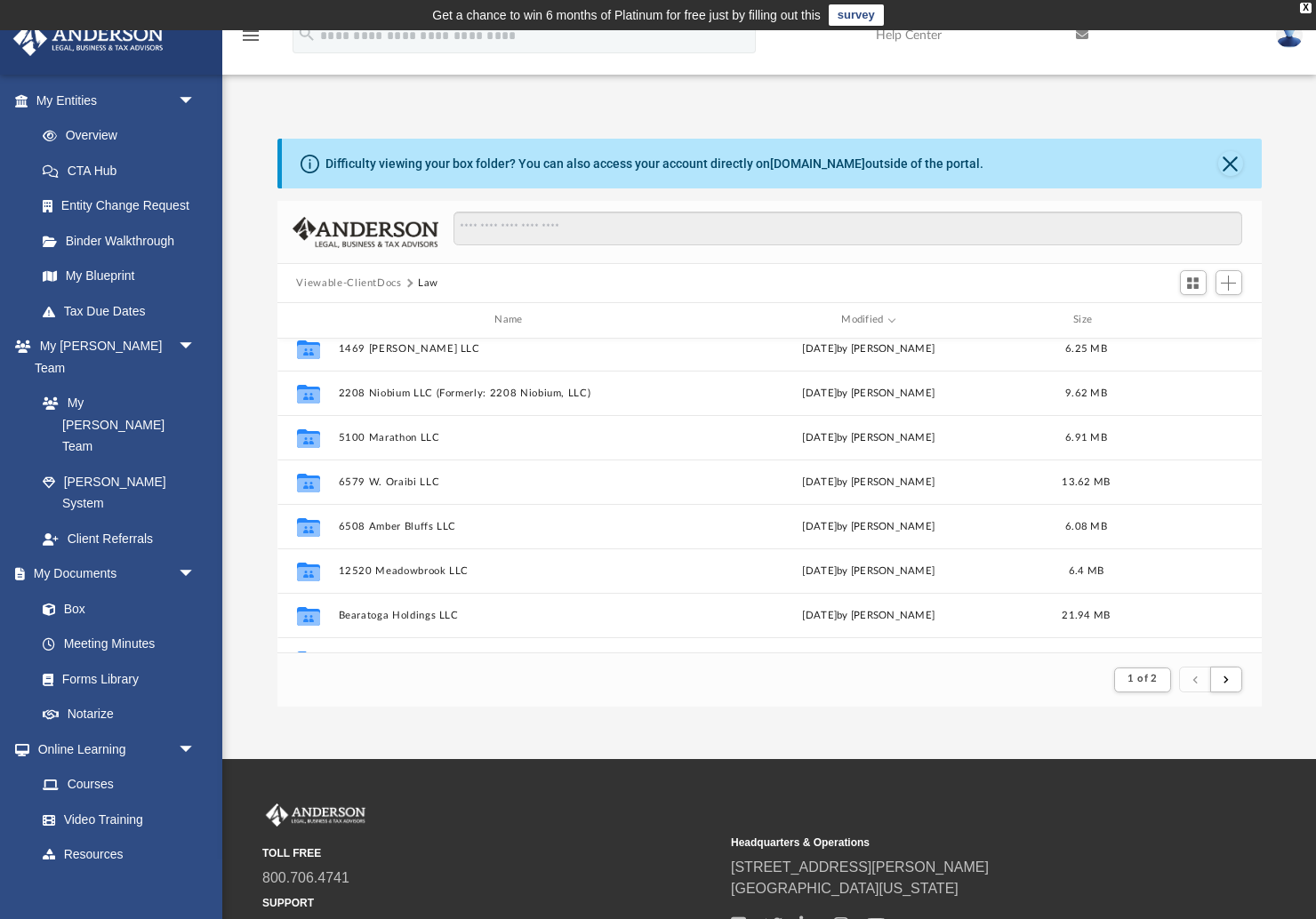
scroll to position [1452, 0]
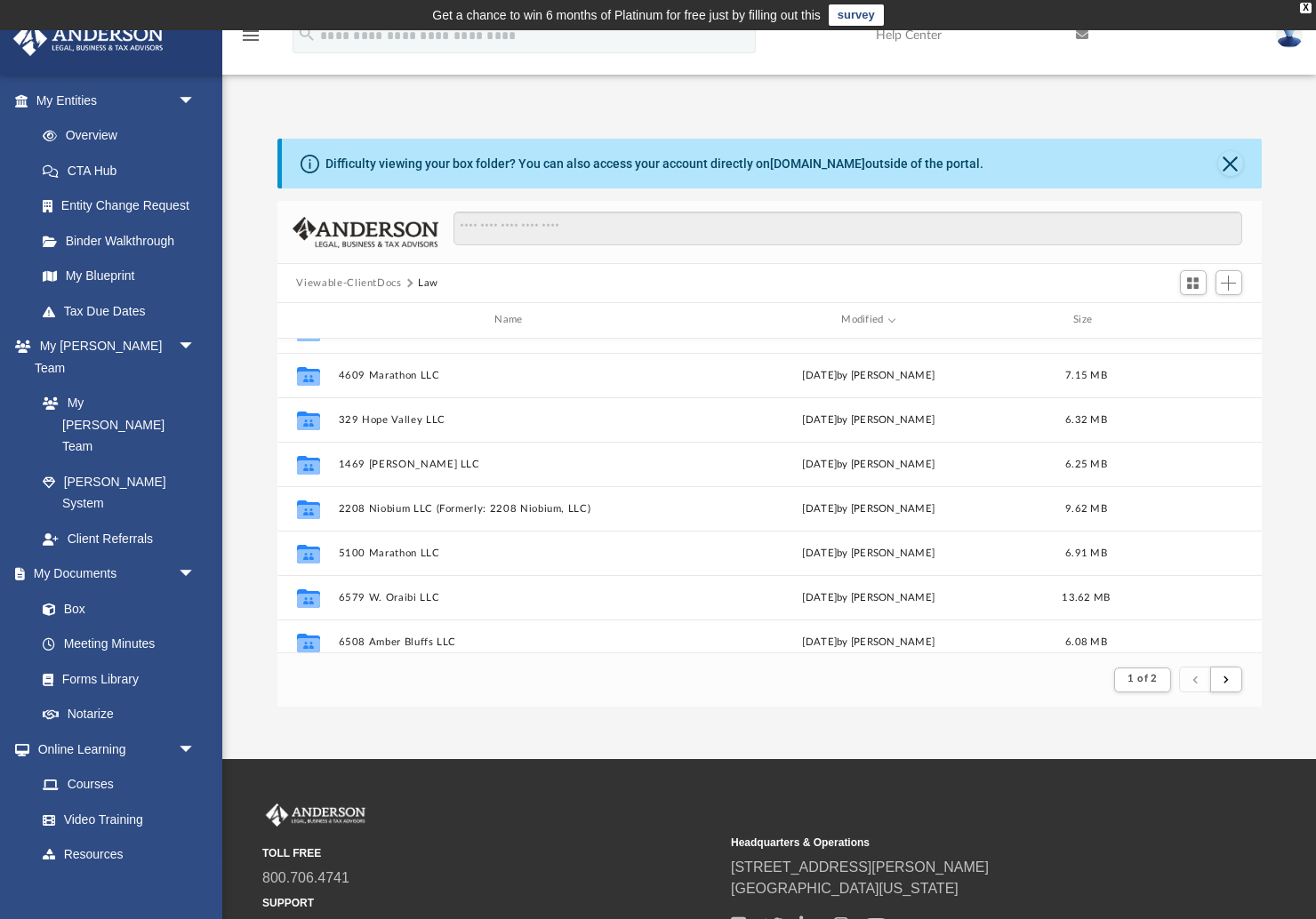
click at [358, 285] on button "Viewable-ClientDocs" at bounding box center [348, 284] width 105 height 16
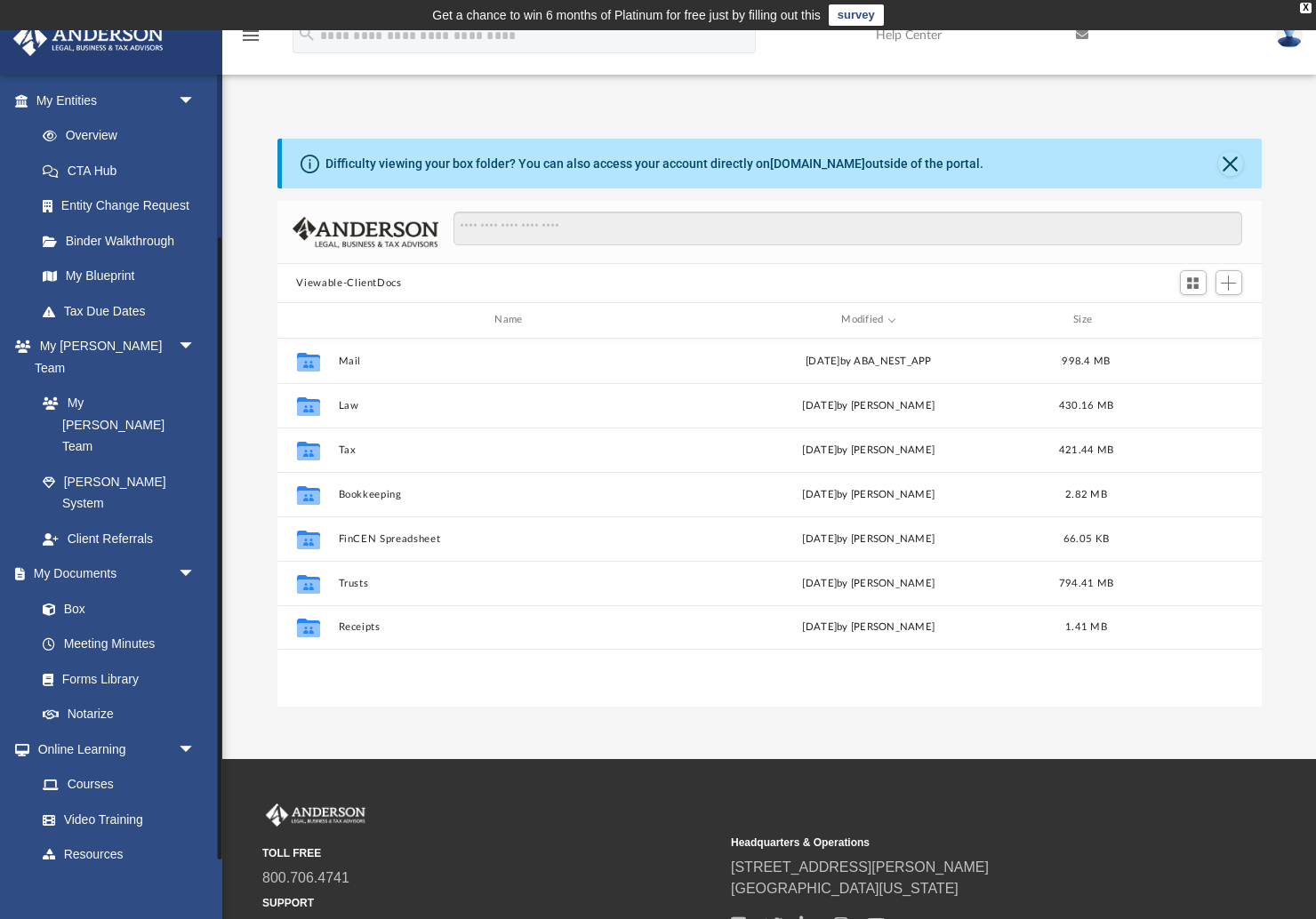
click at [57, 872] on link "Billing arrow_drop_down" at bounding box center [117, 889] width 210 height 35
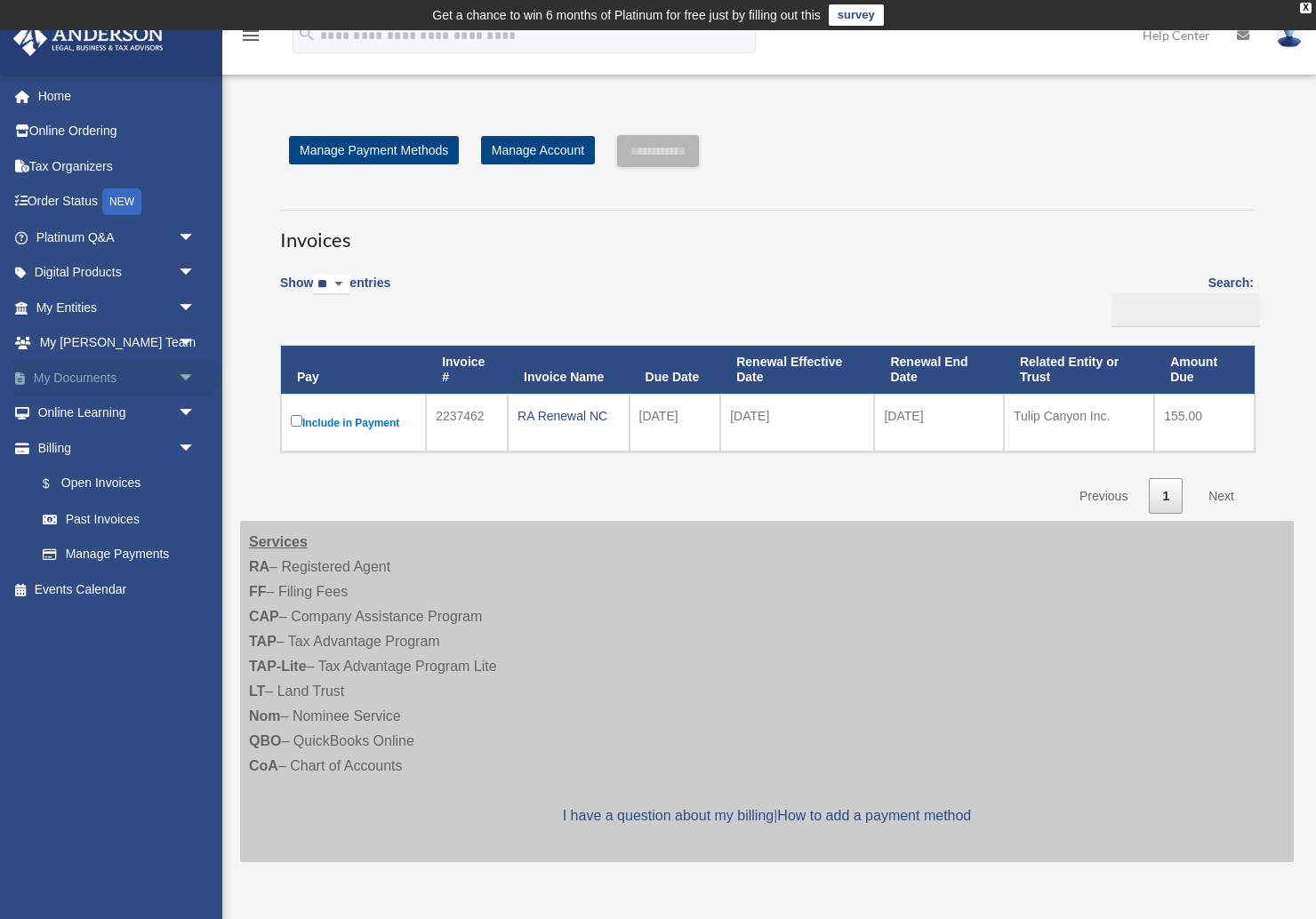
click at [63, 375] on link "My Documents arrow_drop_down" at bounding box center [117, 377] width 210 height 35
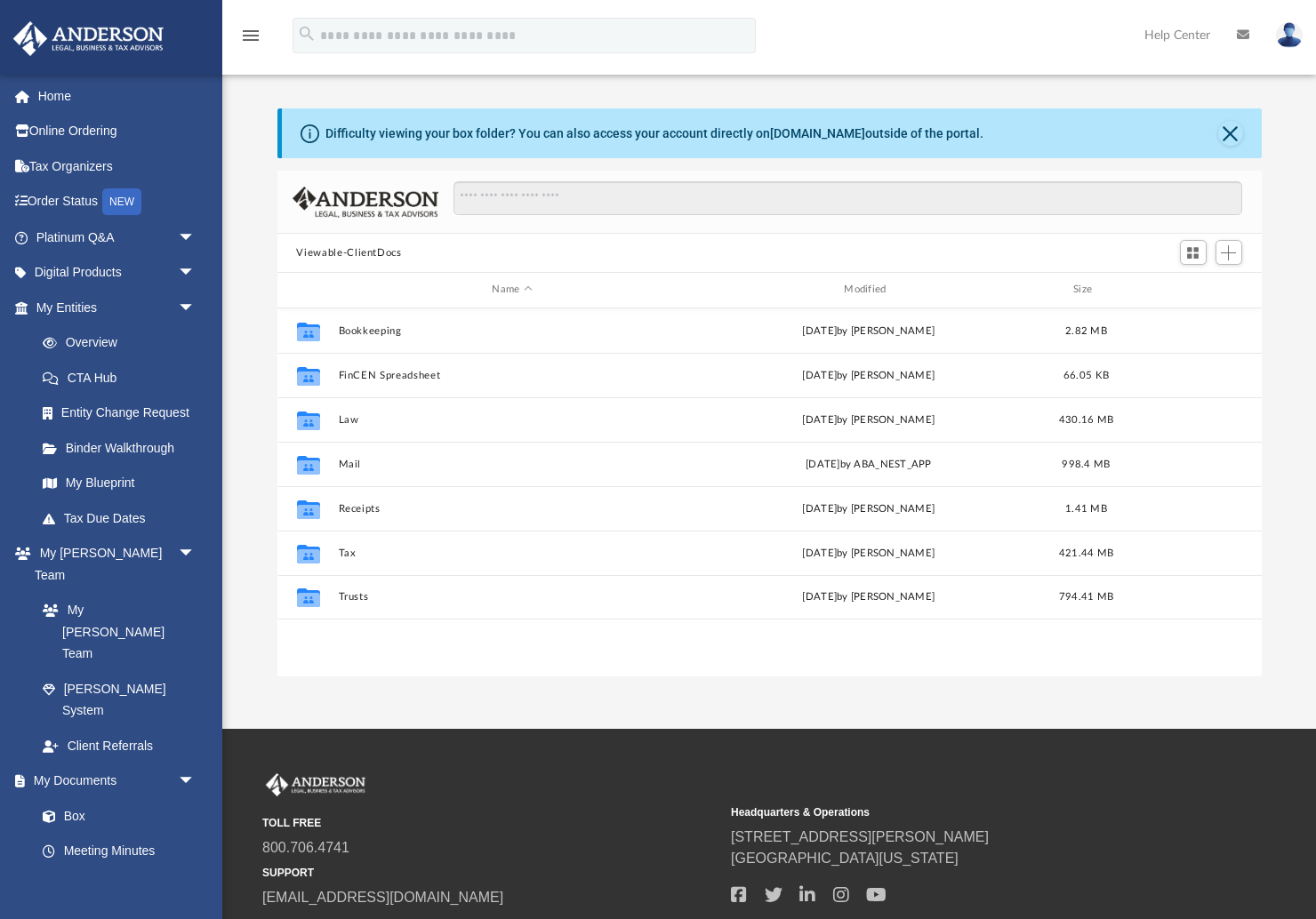
scroll to position [405, 984]
